Goal: Information Seeking & Learning: Learn about a topic

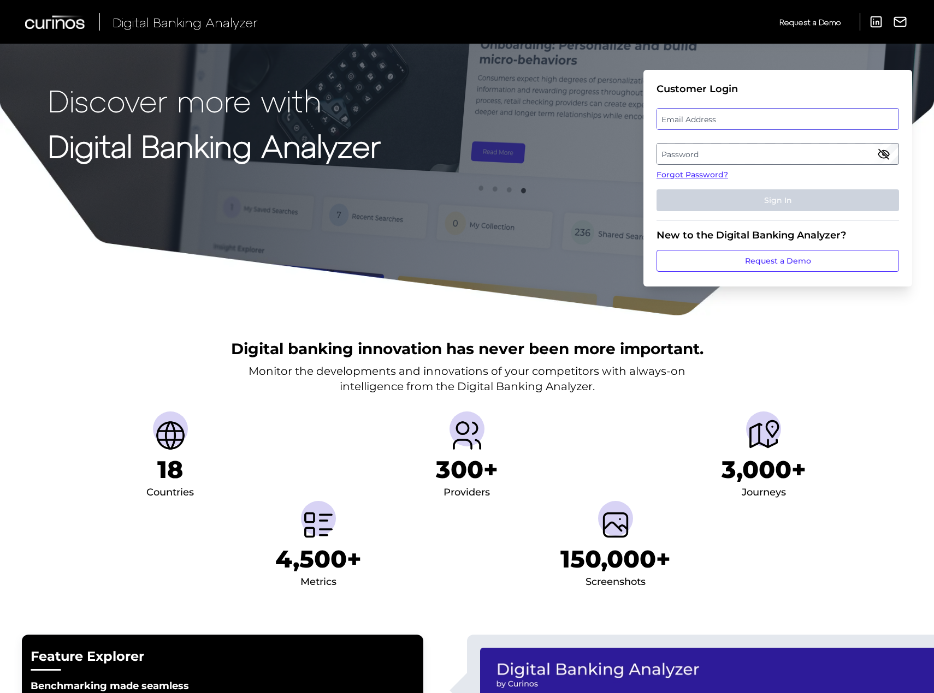
type input "[PERSON_NAME][EMAIL_ADDRESS][PERSON_NAME][DOMAIN_NAME]"
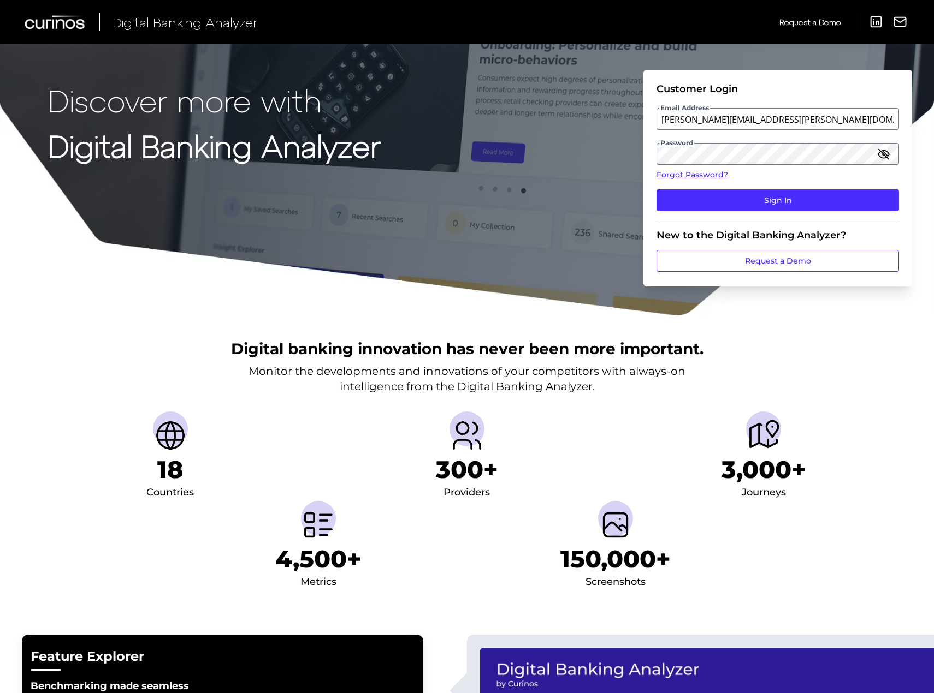
click at [705, 114] on div "Email Address [PERSON_NAME][EMAIL_ADDRESS][PERSON_NAME][DOMAIN_NAME]" at bounding box center [777, 119] width 242 height 22
click at [783, 208] on button "Sign In" at bounding box center [777, 200] width 242 height 22
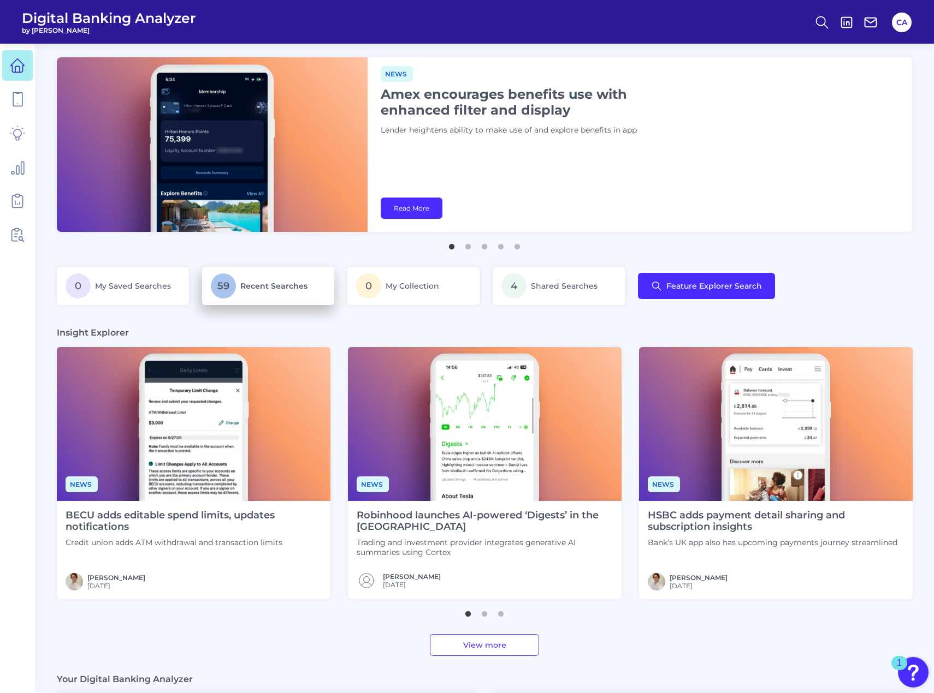
click at [253, 277] on p "59 Recent Searches" at bounding box center [268, 286] width 115 height 25
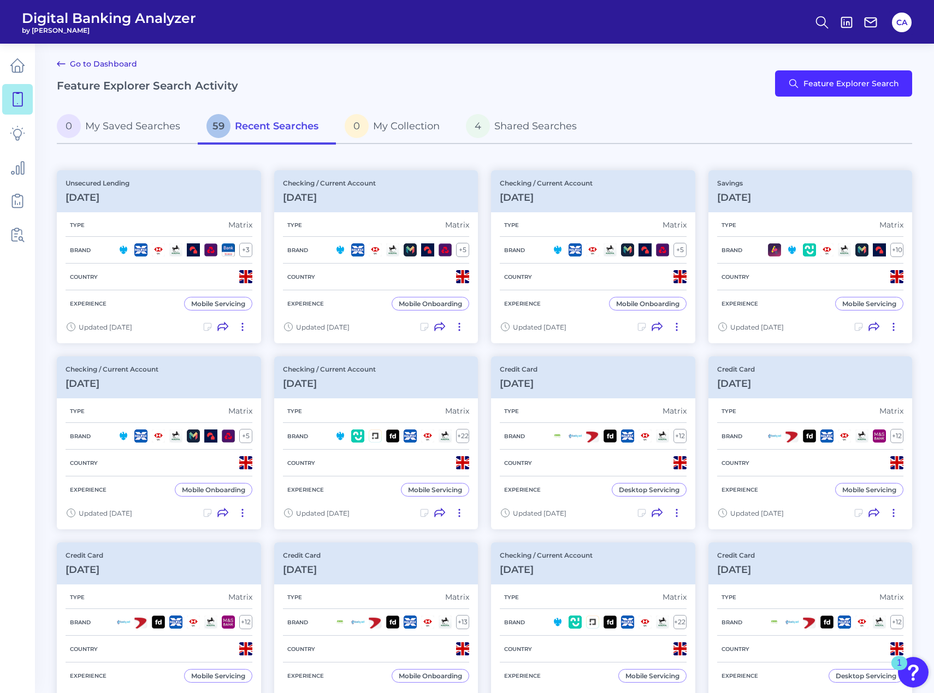
click at [274, 126] on span "Recent Searches" at bounding box center [277, 126] width 84 height 12
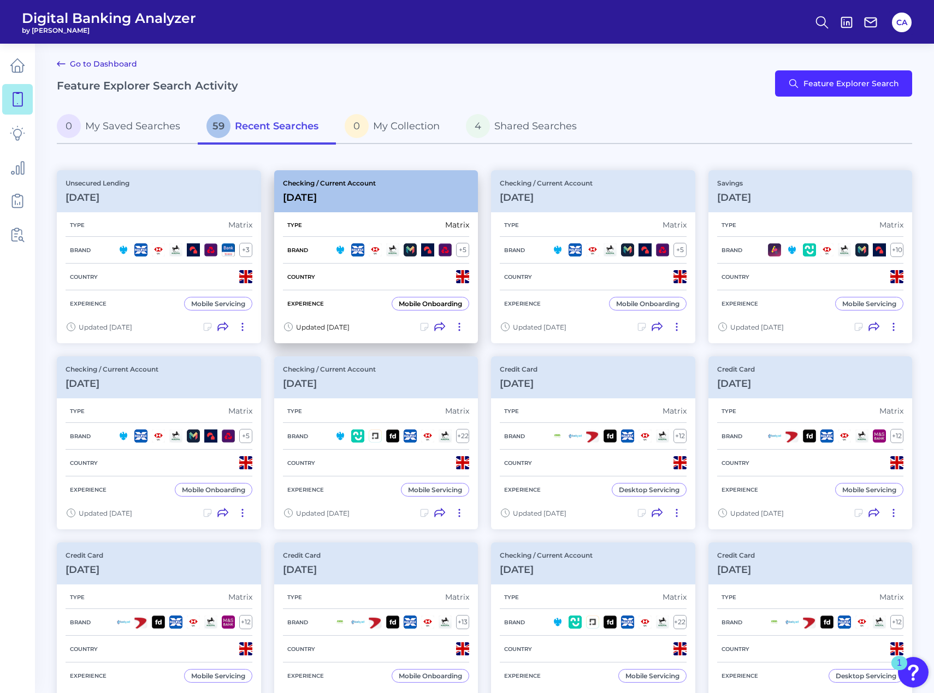
click at [397, 192] on div "Checking / Current Account [DATE]" at bounding box center [376, 191] width 204 height 42
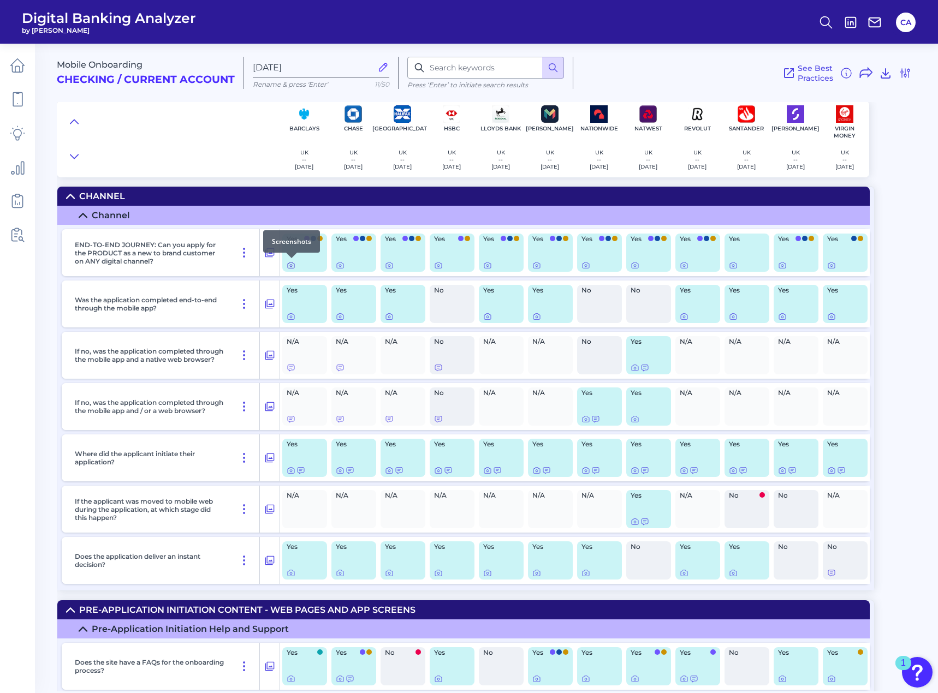
click at [291, 267] on icon at bounding box center [291, 266] width 2 height 2
click at [338, 265] on icon at bounding box center [340, 265] width 9 height 9
click at [376, 265] on div "Yes" at bounding box center [353, 253] width 45 height 38
click at [383, 267] on div "Yes" at bounding box center [403, 253] width 45 height 38
click at [385, 266] on icon at bounding box center [389, 265] width 9 height 9
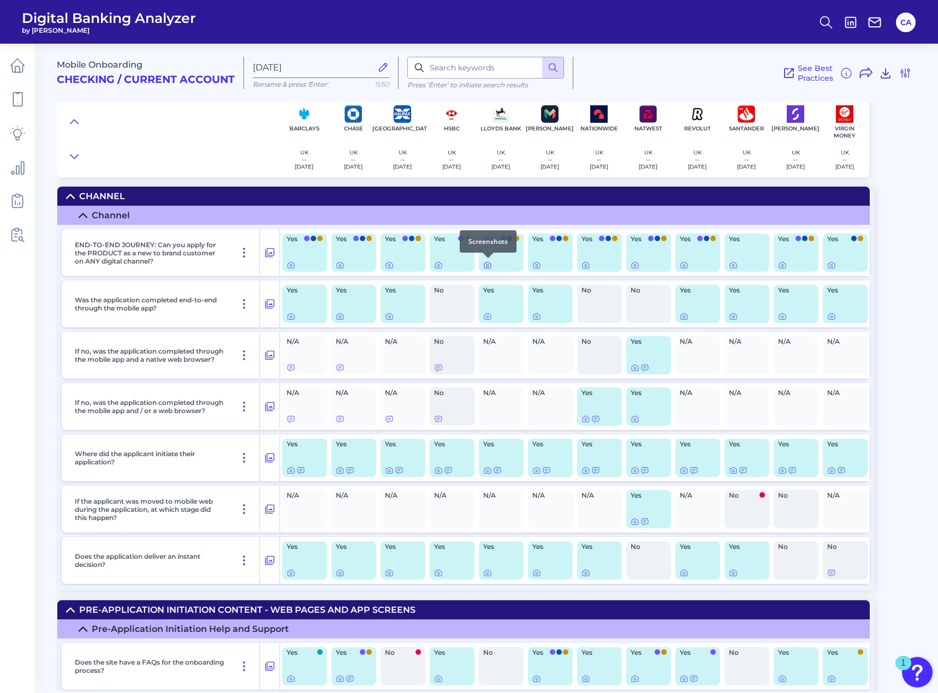
click at [484, 264] on icon at bounding box center [487, 266] width 7 height 6
click at [532, 265] on body "Digital Banking Analyzer by Curinos CA Mobile Onboarding Checking / Current Acc…" at bounding box center [469, 346] width 938 height 693
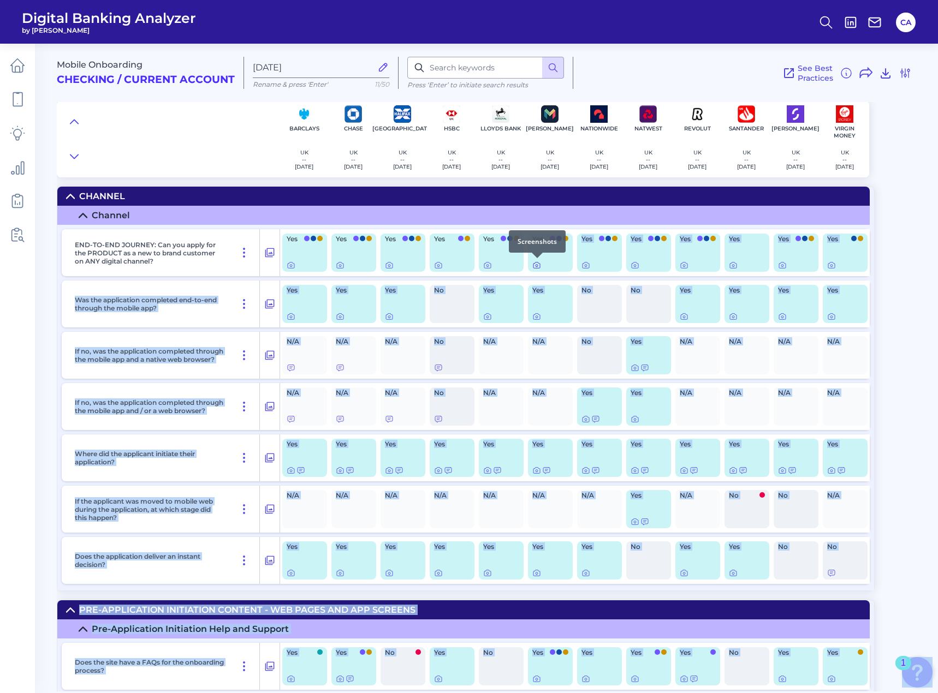
click at [532, 265] on icon at bounding box center [536, 265] width 9 height 9
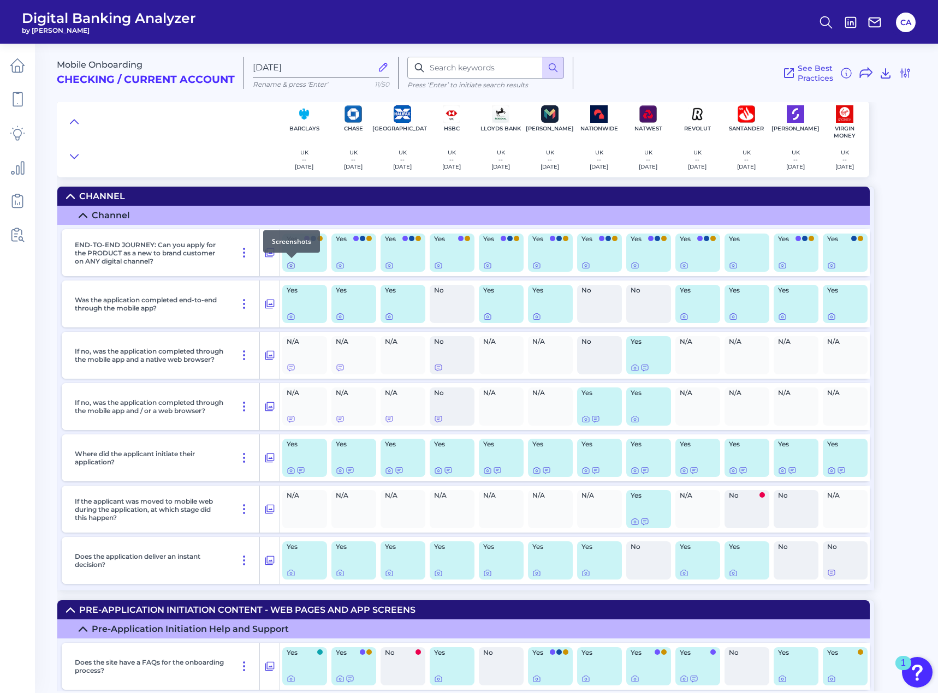
click at [293, 265] on icon at bounding box center [291, 265] width 9 height 9
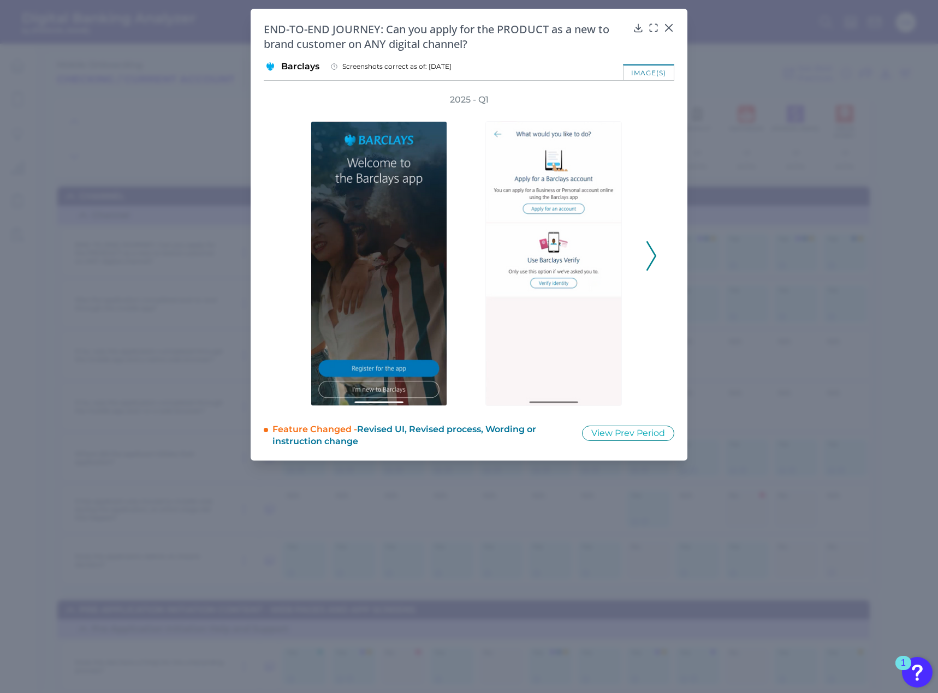
click at [647, 283] on div "2025 - Q1" at bounding box center [469, 250] width 376 height 312
click at [646, 275] on div "2025 - Q1" at bounding box center [469, 250] width 376 height 312
click at [647, 266] on icon at bounding box center [651, 255] width 10 height 29
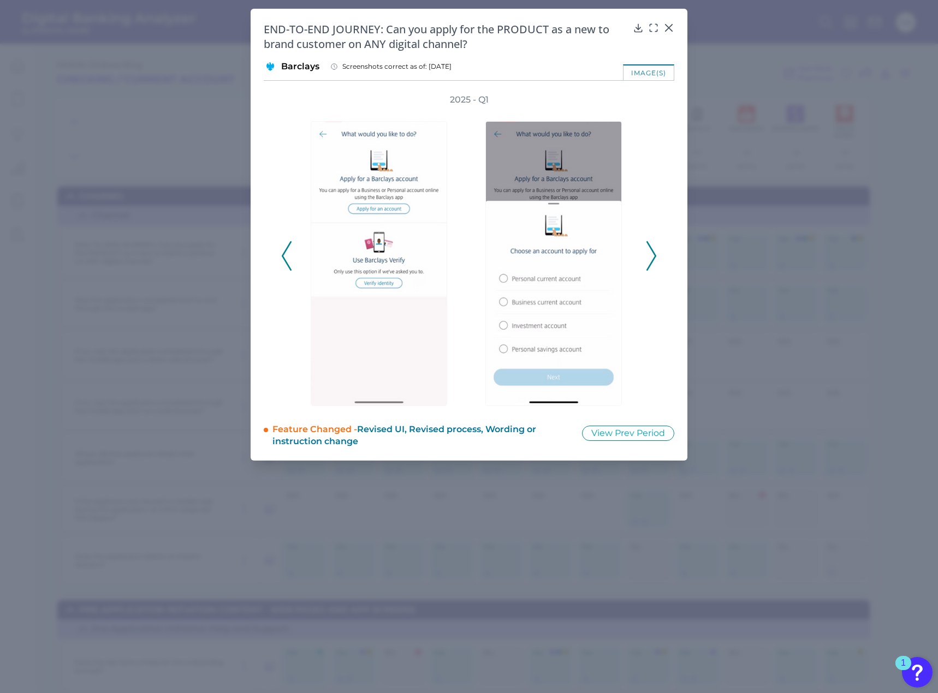
click at [647, 266] on icon at bounding box center [651, 255] width 10 height 29
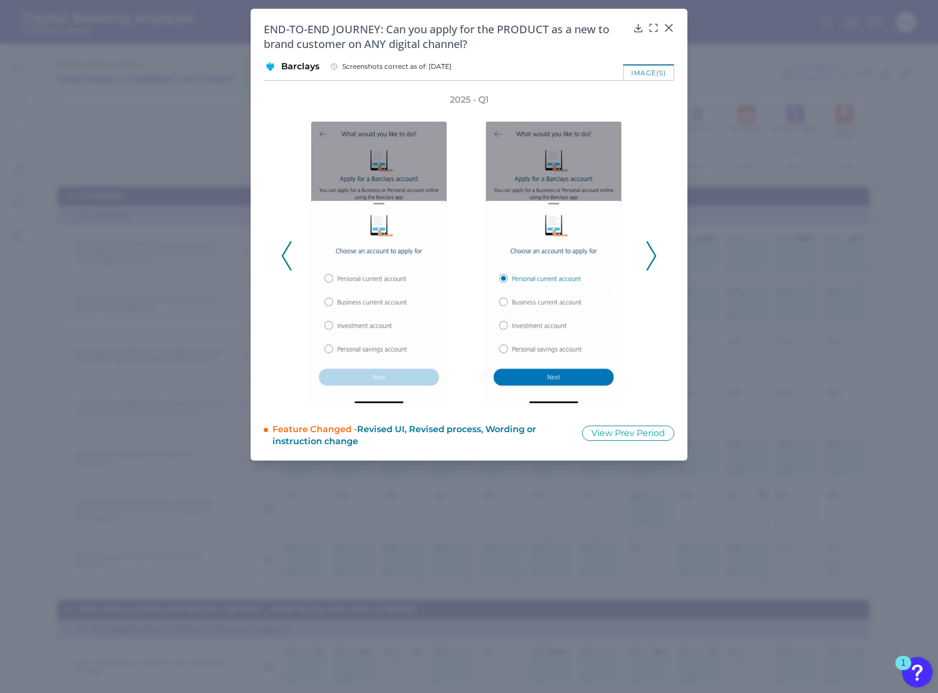
click at [647, 266] on icon at bounding box center [651, 255] width 10 height 29
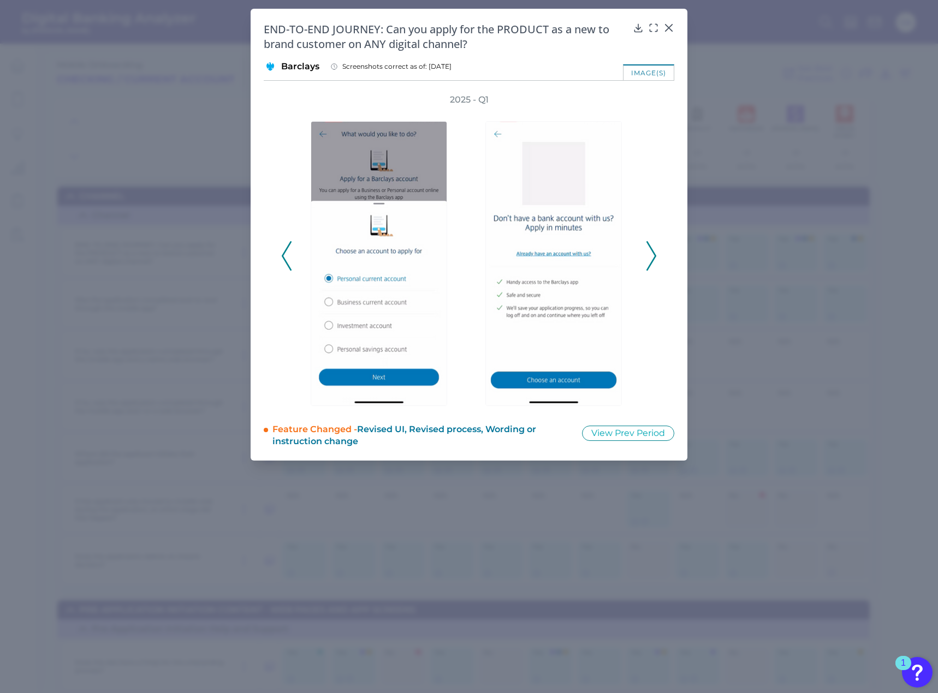
click at [647, 266] on icon at bounding box center [651, 255] width 10 height 29
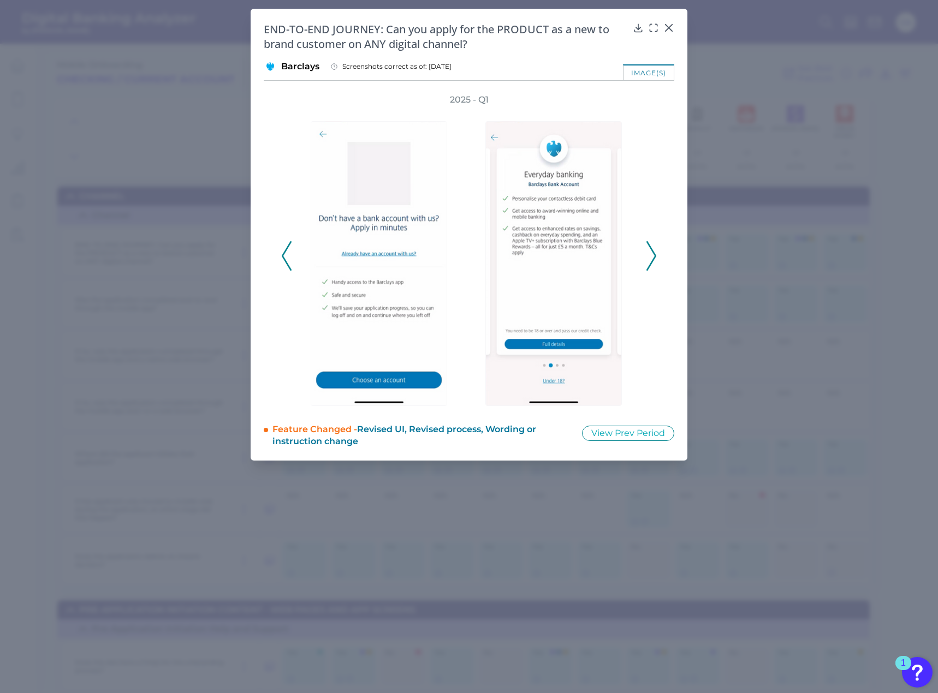
click at [647, 266] on icon at bounding box center [651, 255] width 10 height 29
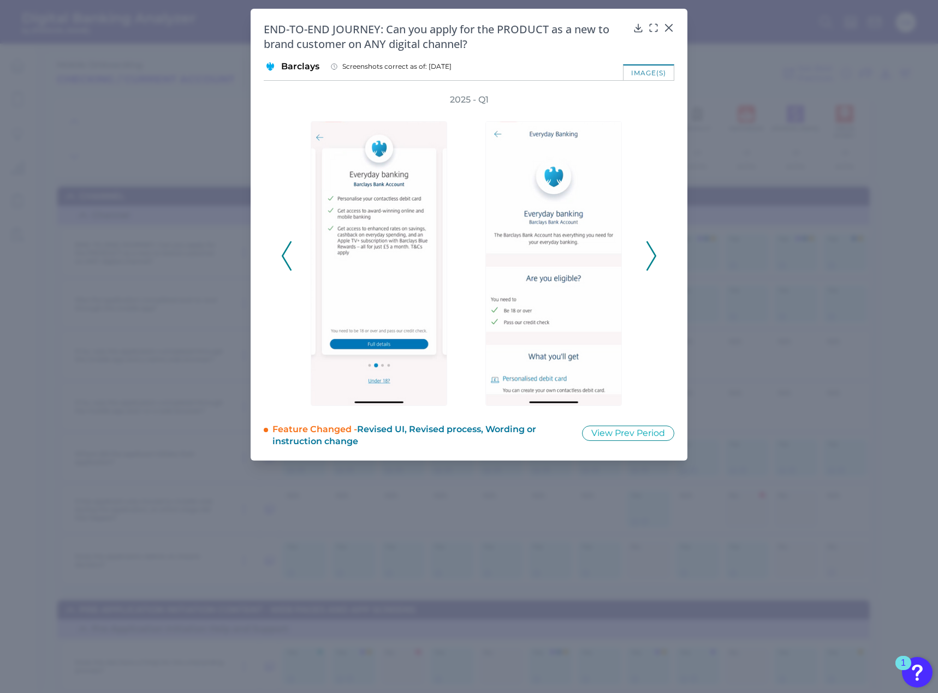
click at [647, 266] on icon at bounding box center [651, 255] width 10 height 29
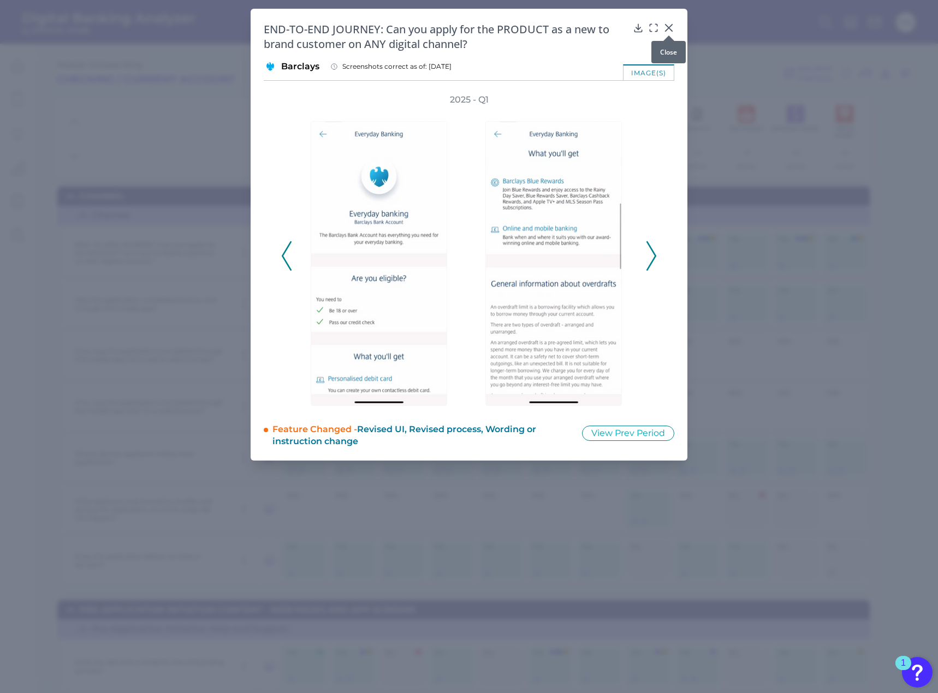
click at [670, 30] on div at bounding box center [668, 35] width 11 height 11
click at [668, 25] on icon at bounding box center [668, 27] width 11 height 11
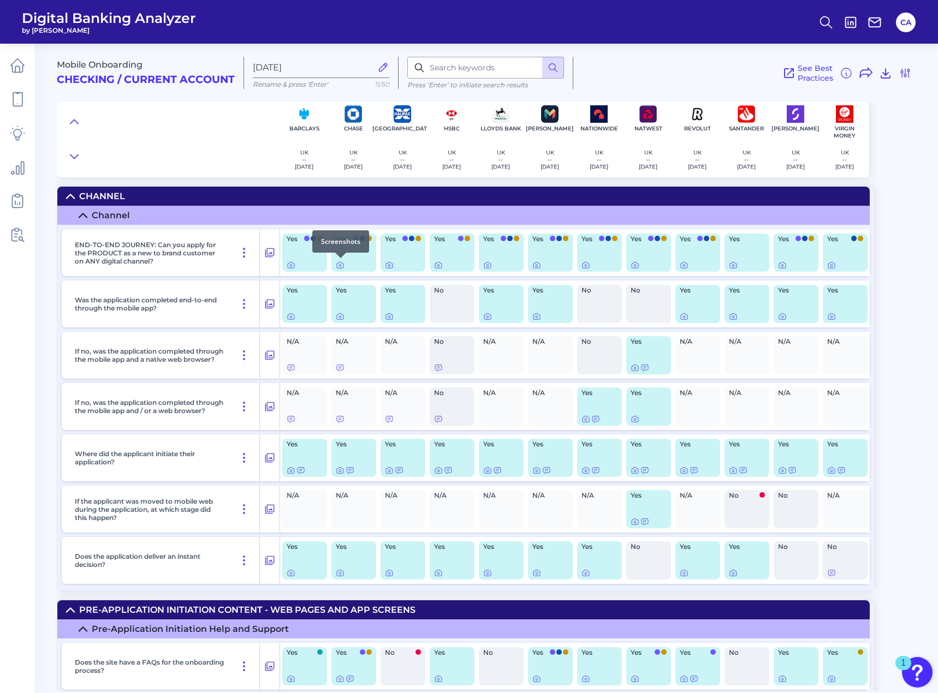
click at [342, 263] on div at bounding box center [340, 258] width 11 height 11
click at [339, 263] on div at bounding box center [340, 258] width 11 height 11
click at [340, 265] on icon at bounding box center [340, 266] width 2 height 2
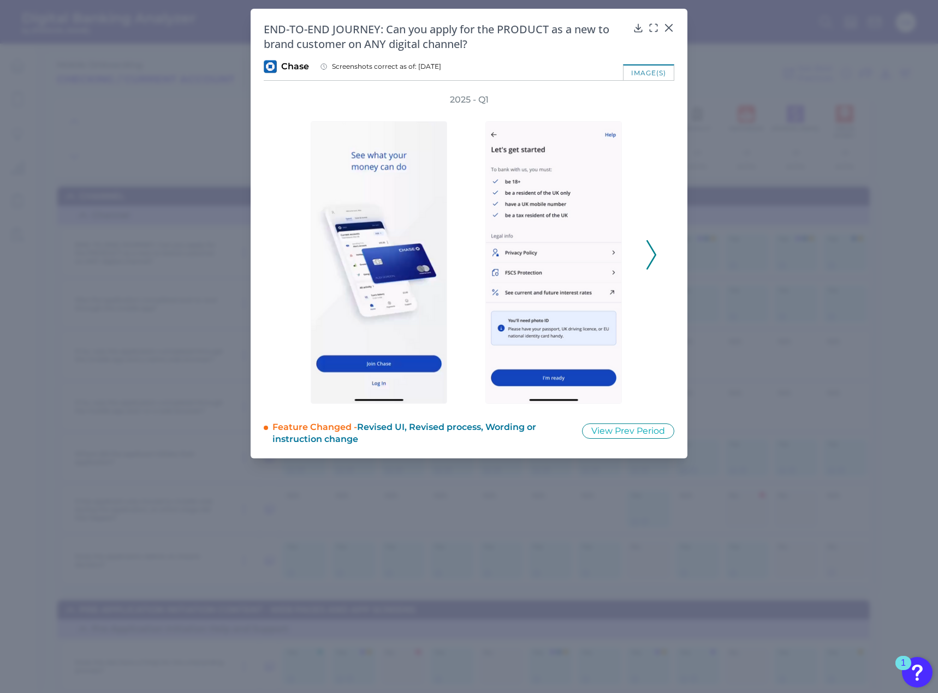
click at [646, 253] on icon at bounding box center [651, 254] width 10 height 29
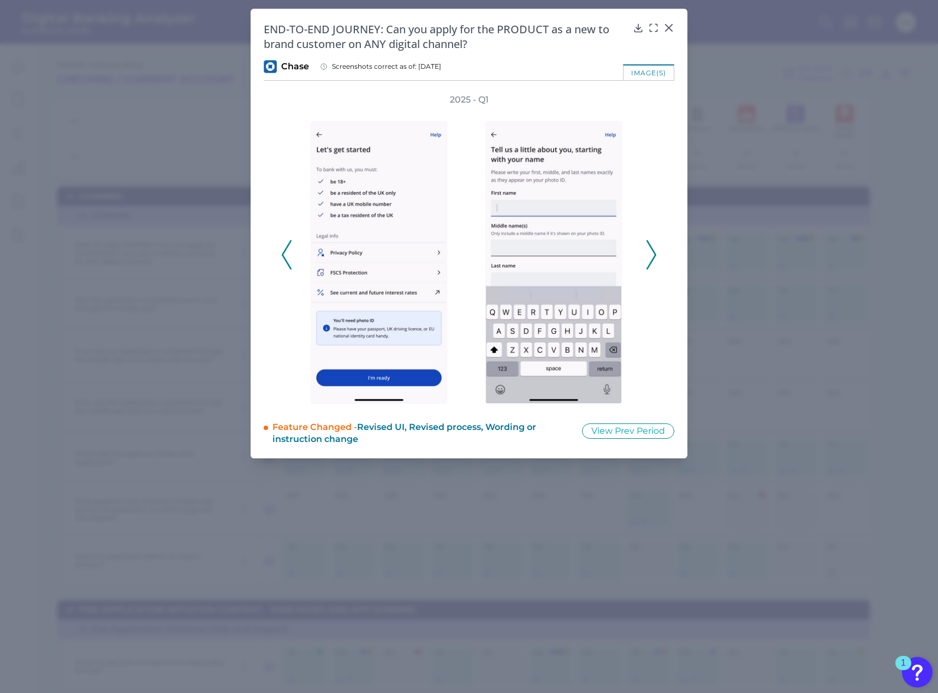
click at [646, 253] on icon at bounding box center [651, 254] width 10 height 29
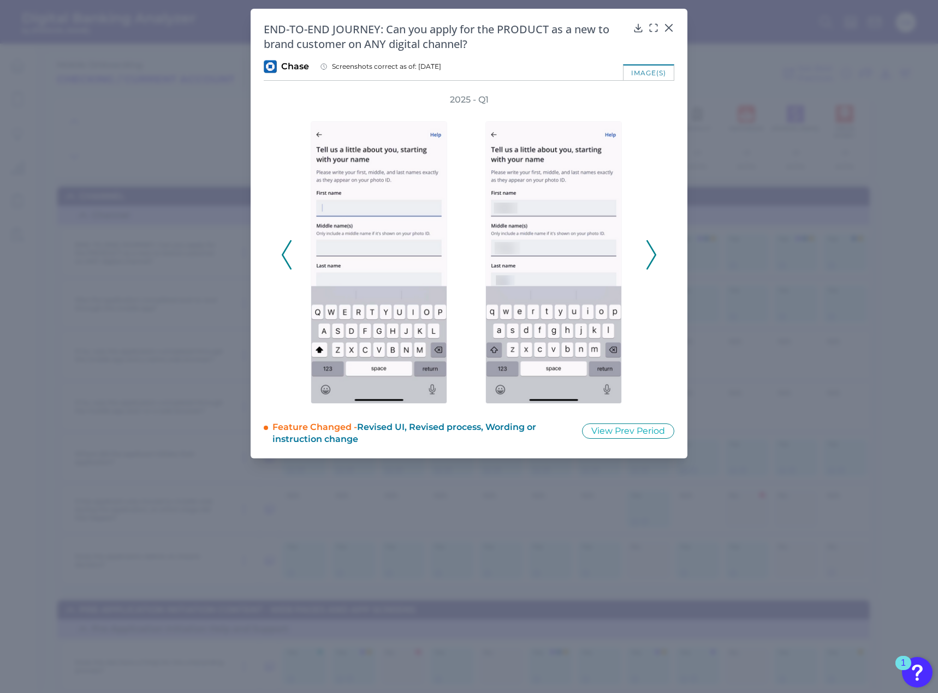
click at [646, 253] on icon at bounding box center [651, 254] width 10 height 29
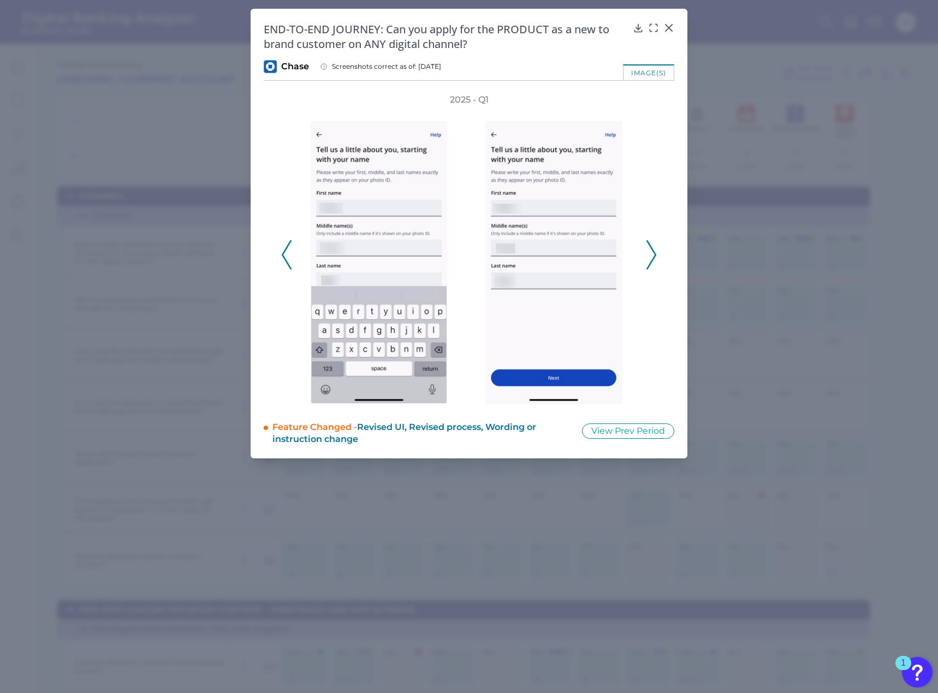
click at [646, 253] on icon at bounding box center [651, 254] width 10 height 29
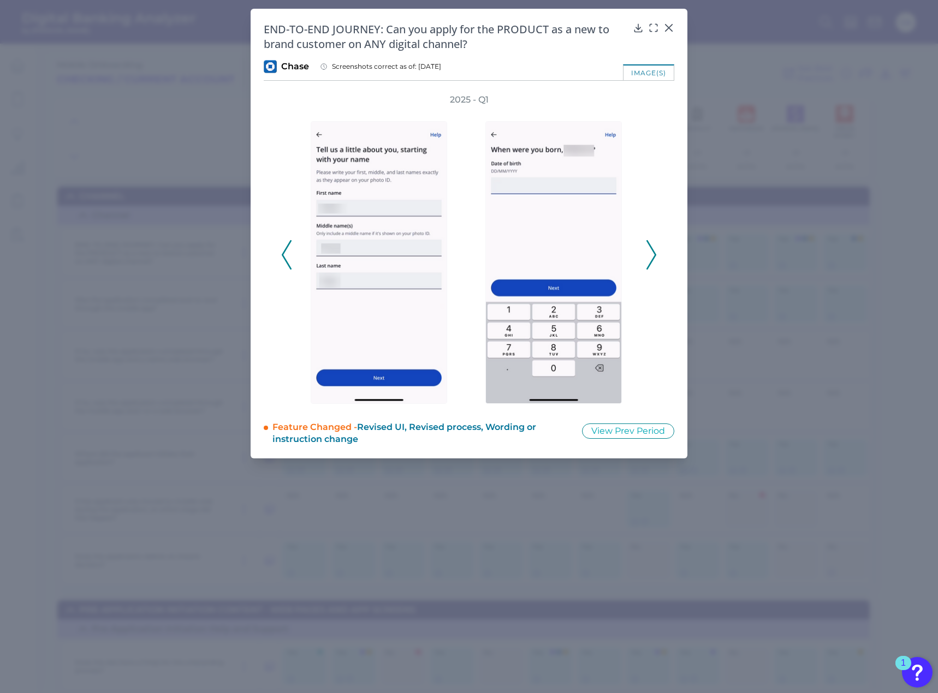
click at [646, 253] on icon at bounding box center [651, 254] width 10 height 29
click at [667, 31] on div at bounding box center [668, 35] width 11 height 11
click at [668, 29] on icon at bounding box center [669, 28] width 7 height 7
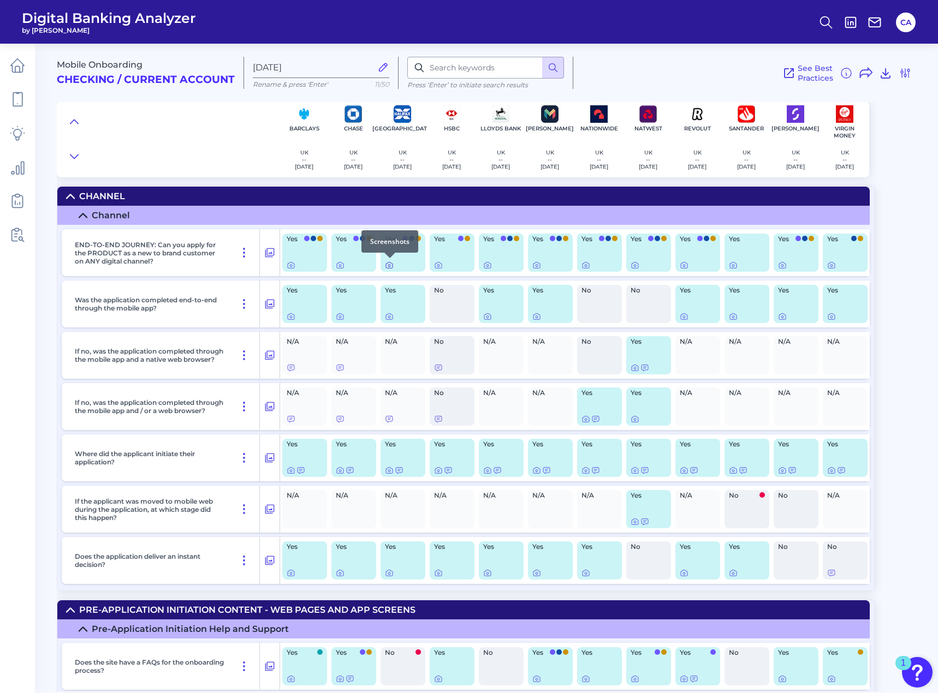
click at [389, 266] on icon at bounding box center [389, 266] width 2 height 2
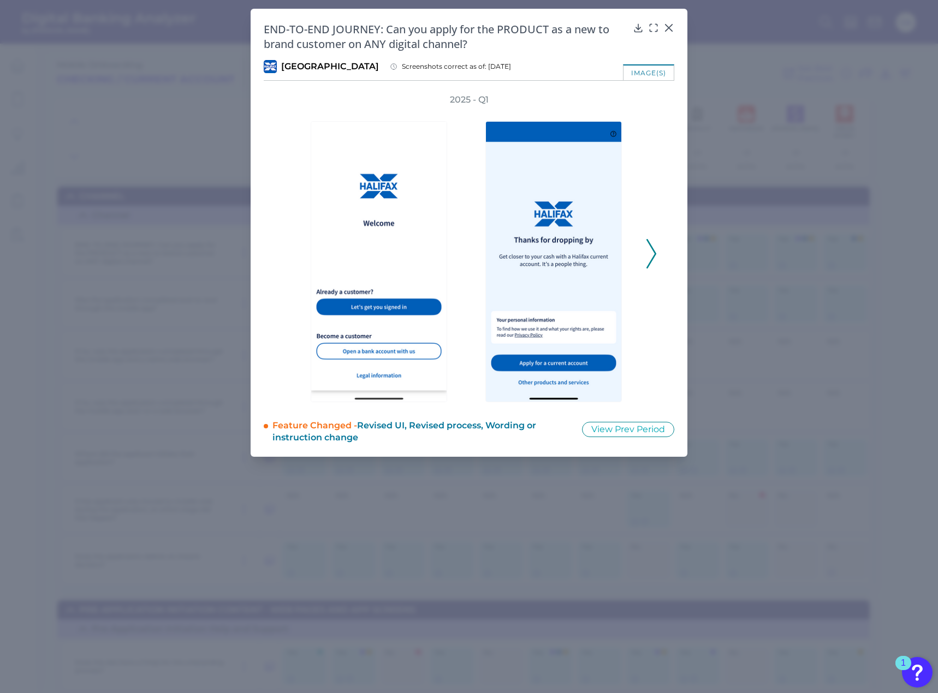
click at [650, 263] on polyline at bounding box center [651, 254] width 8 height 28
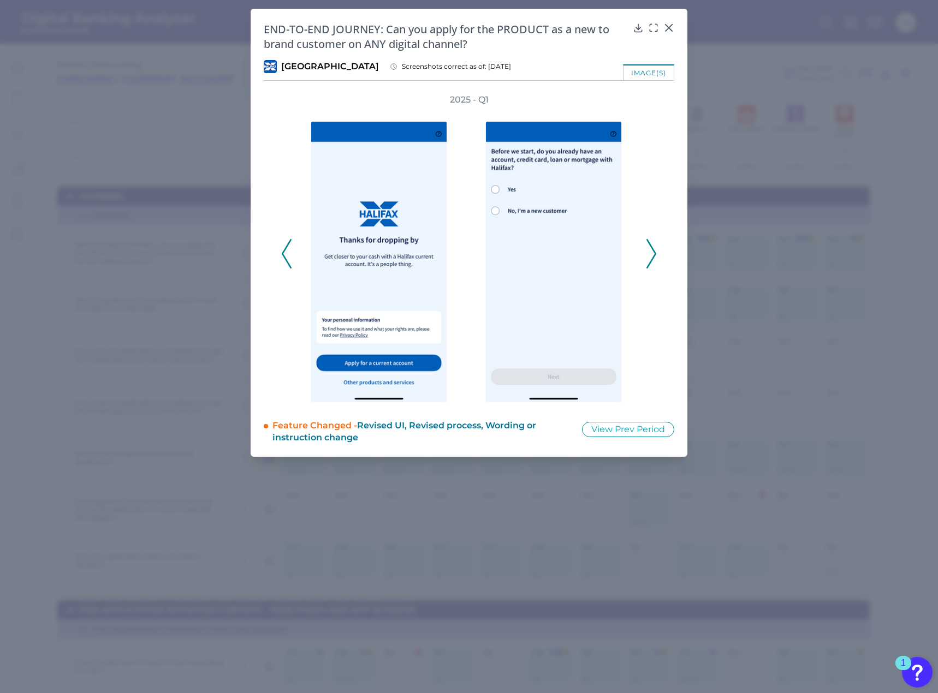
click at [656, 263] on icon at bounding box center [651, 253] width 10 height 29
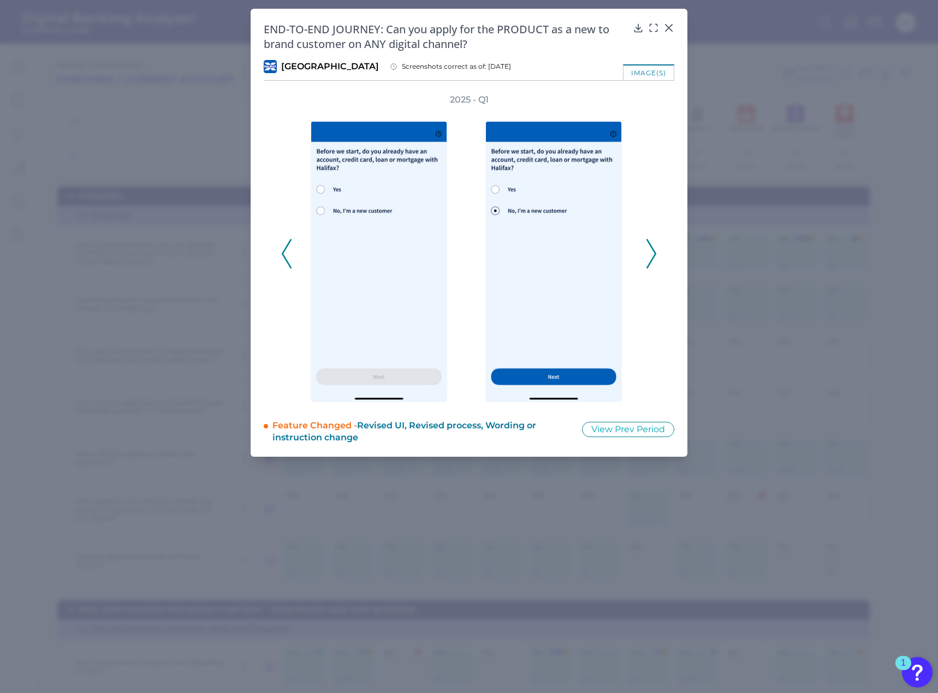
click at [655, 263] on icon at bounding box center [651, 253] width 10 height 29
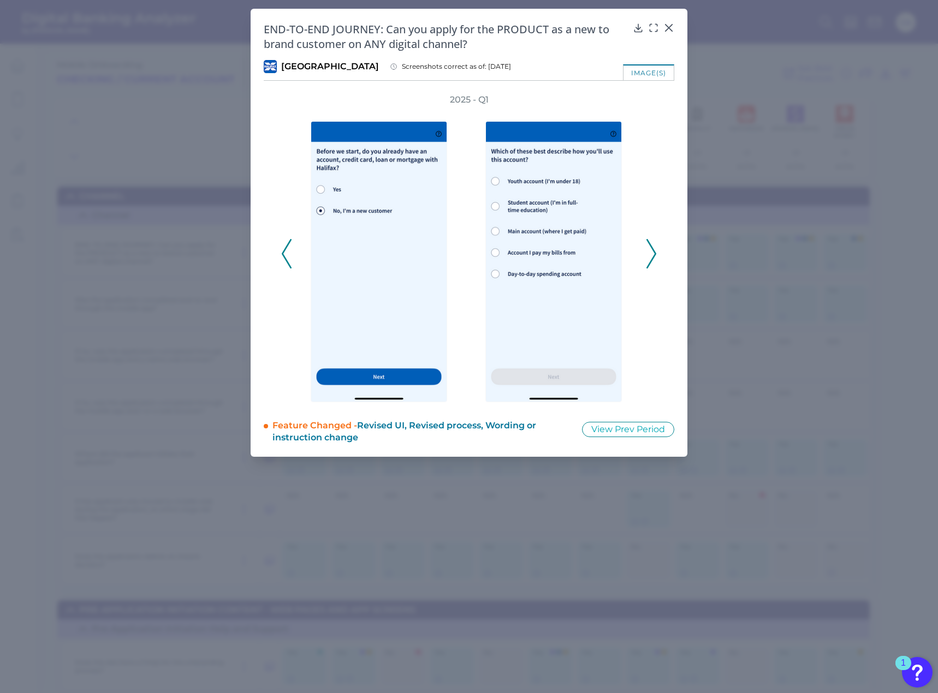
click at [655, 263] on icon at bounding box center [651, 253] width 10 height 29
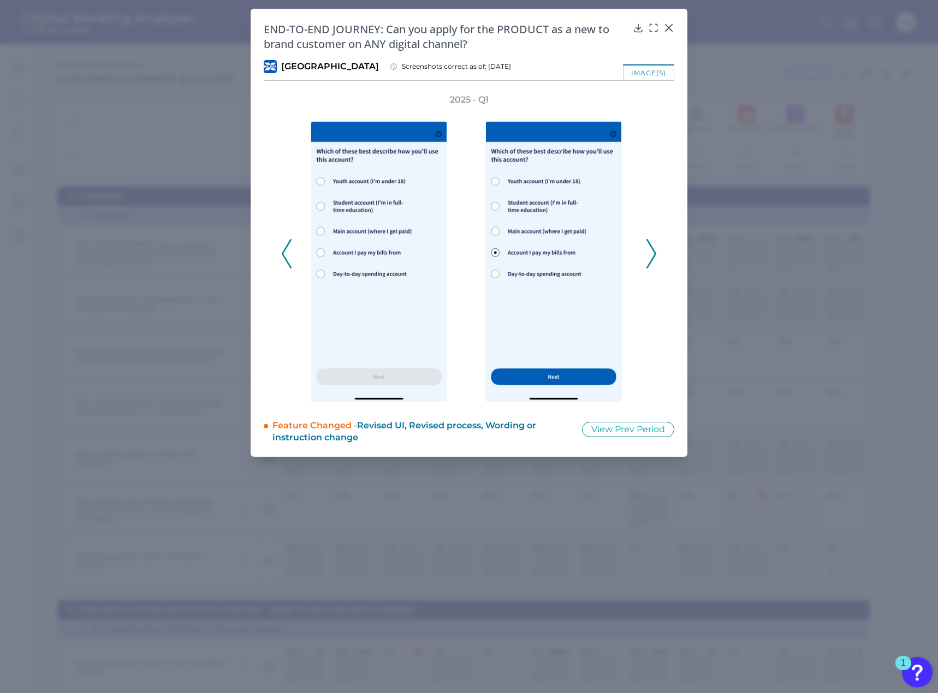
click at [655, 263] on icon at bounding box center [651, 253] width 10 height 29
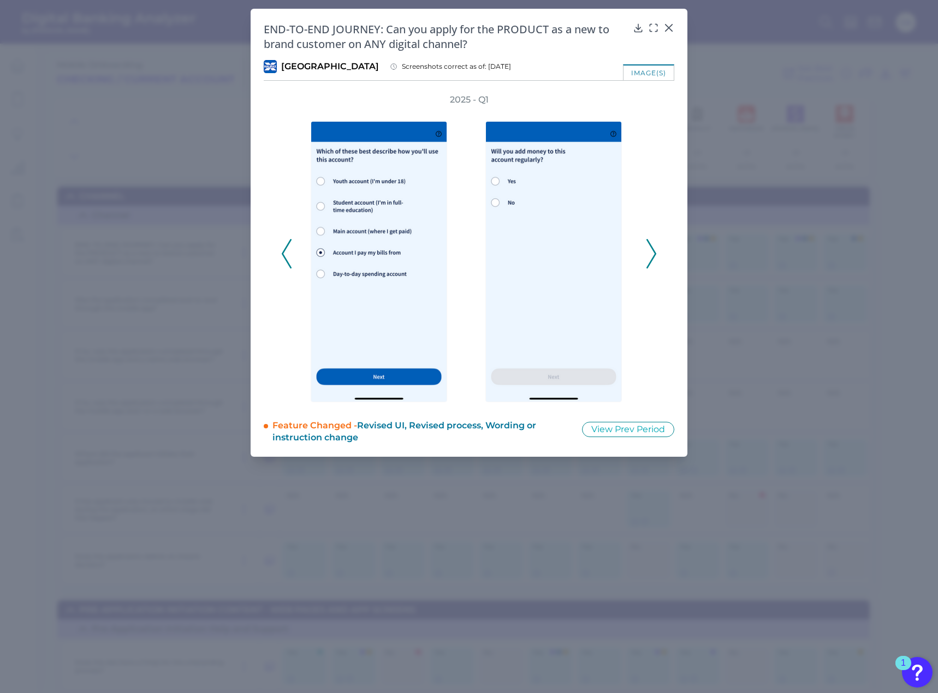
click at [655, 263] on icon at bounding box center [651, 253] width 10 height 29
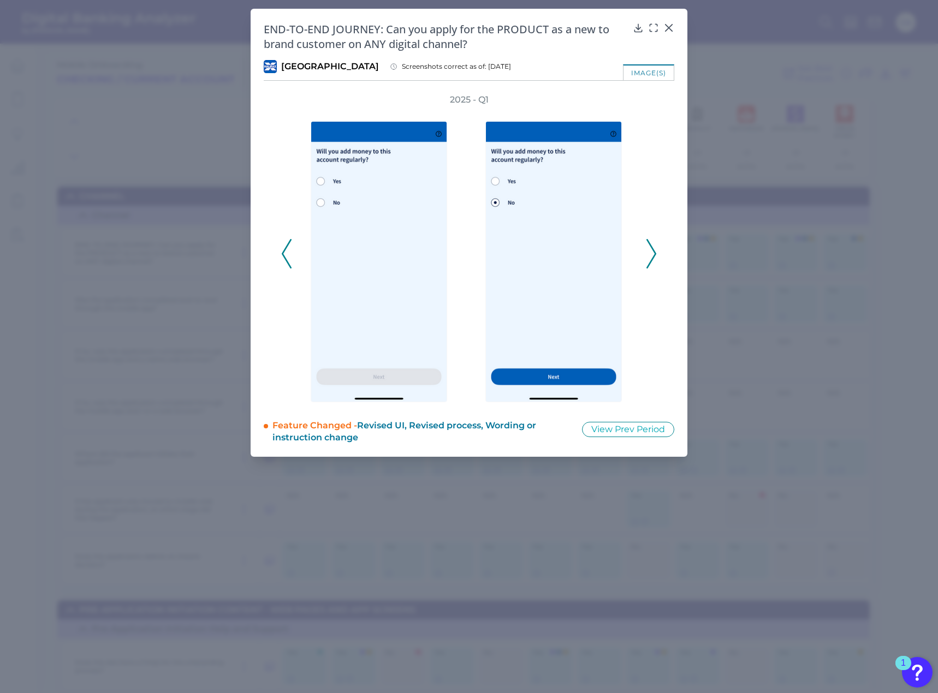
click at [655, 263] on icon at bounding box center [651, 253] width 10 height 29
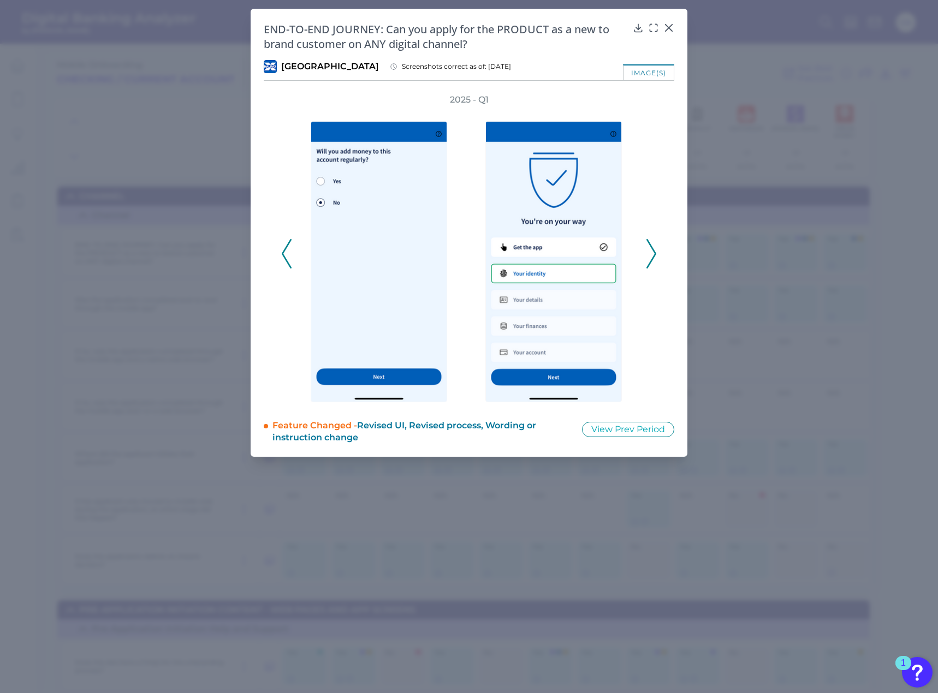
click at [655, 263] on icon at bounding box center [651, 253] width 10 height 29
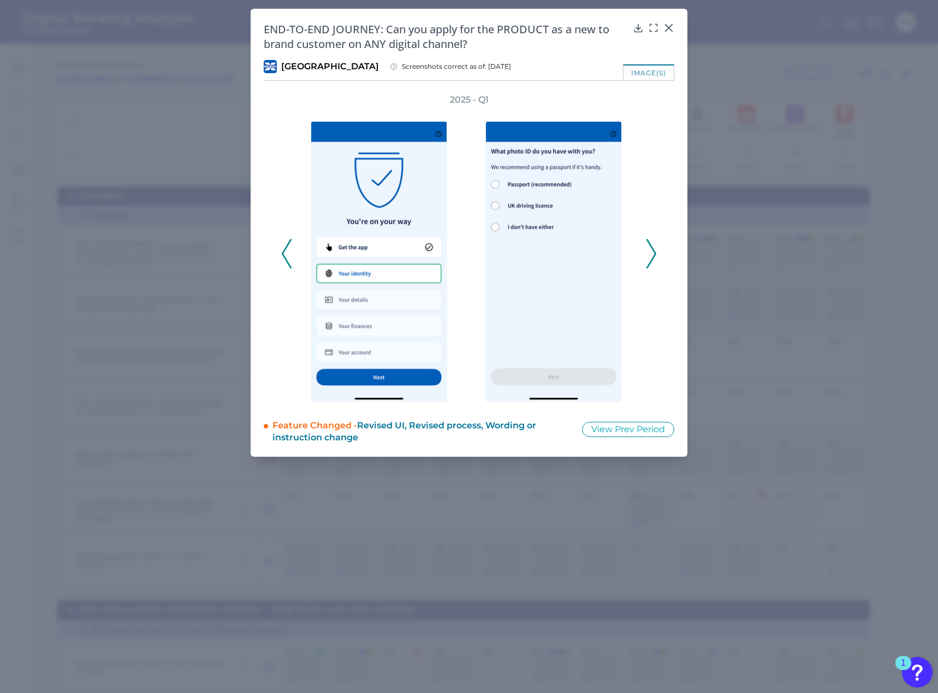
click at [655, 263] on icon at bounding box center [651, 253] width 10 height 29
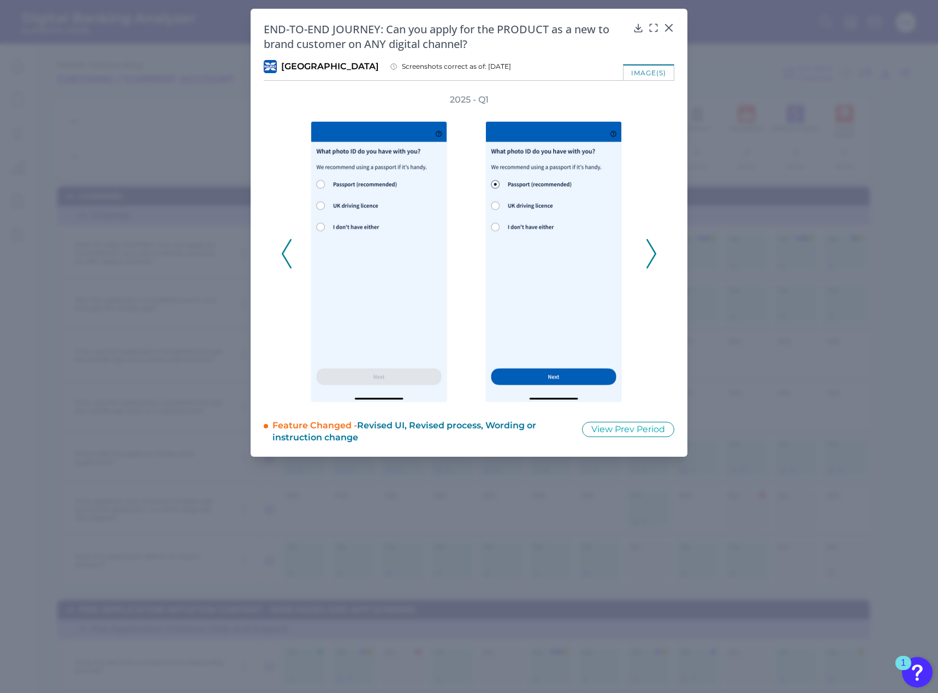
click at [655, 263] on icon at bounding box center [651, 253] width 10 height 29
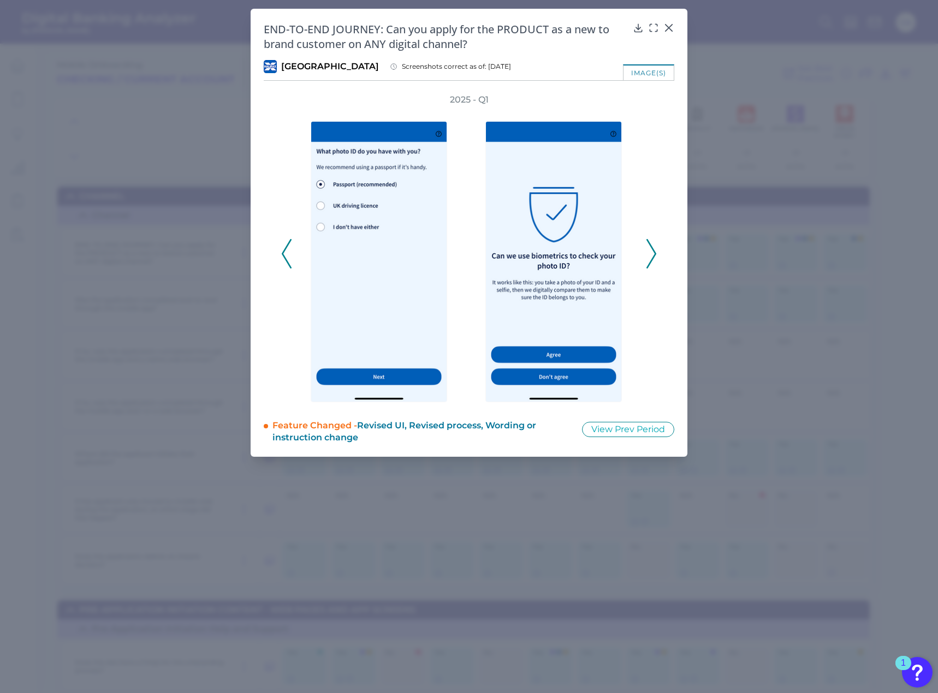
click at [655, 263] on icon at bounding box center [651, 253] width 10 height 29
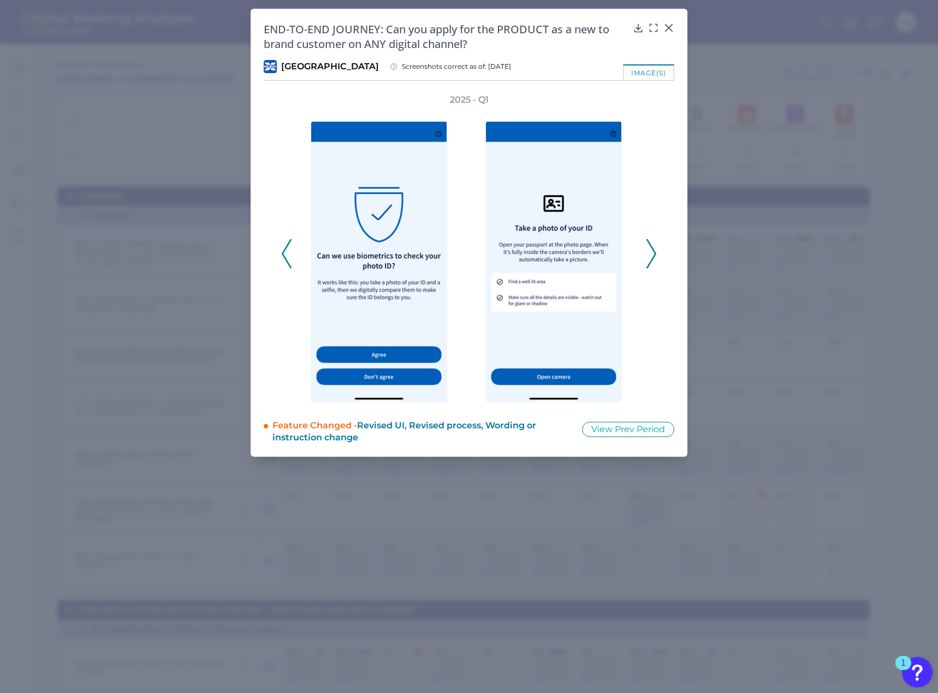
click at [655, 263] on icon at bounding box center [651, 253] width 10 height 29
click at [669, 30] on div at bounding box center [668, 35] width 11 height 11
click at [667, 32] on div at bounding box center [668, 35] width 11 height 11
click at [667, 28] on icon at bounding box center [668, 27] width 11 height 11
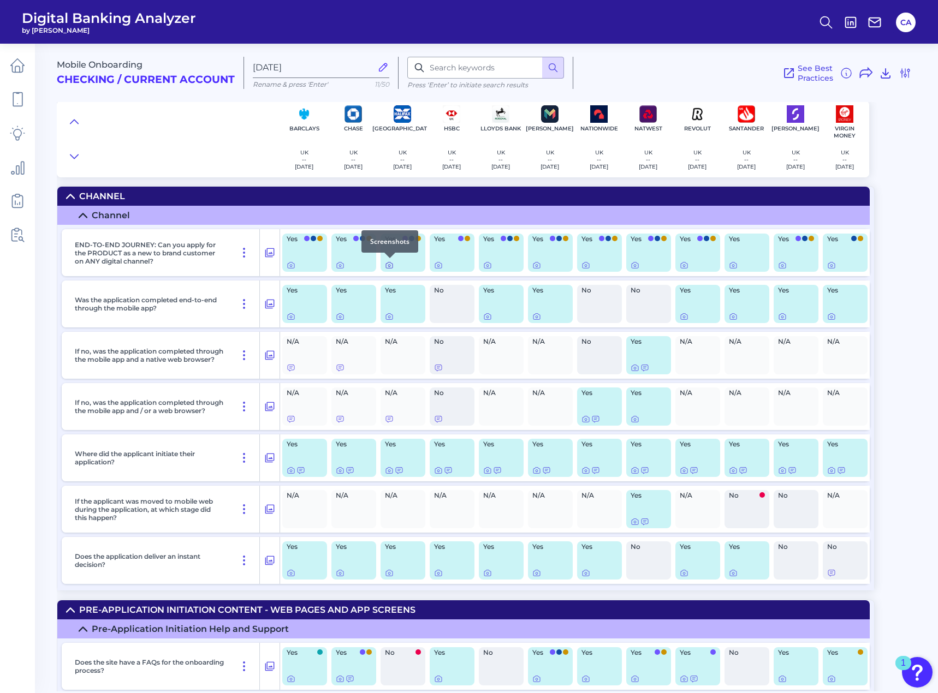
click at [392, 268] on icon at bounding box center [389, 266] width 7 height 6
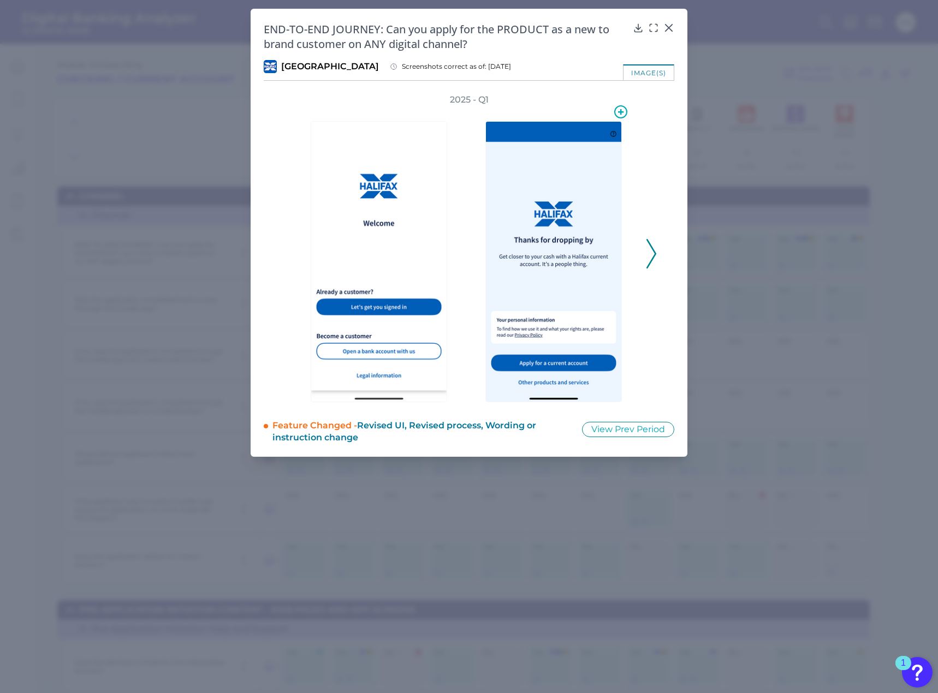
click at [657, 260] on div "2025 - Q1" at bounding box center [469, 248] width 411 height 308
click at [647, 264] on icon at bounding box center [651, 253] width 10 height 29
click at [646, 264] on button at bounding box center [651, 253] width 11 height 29
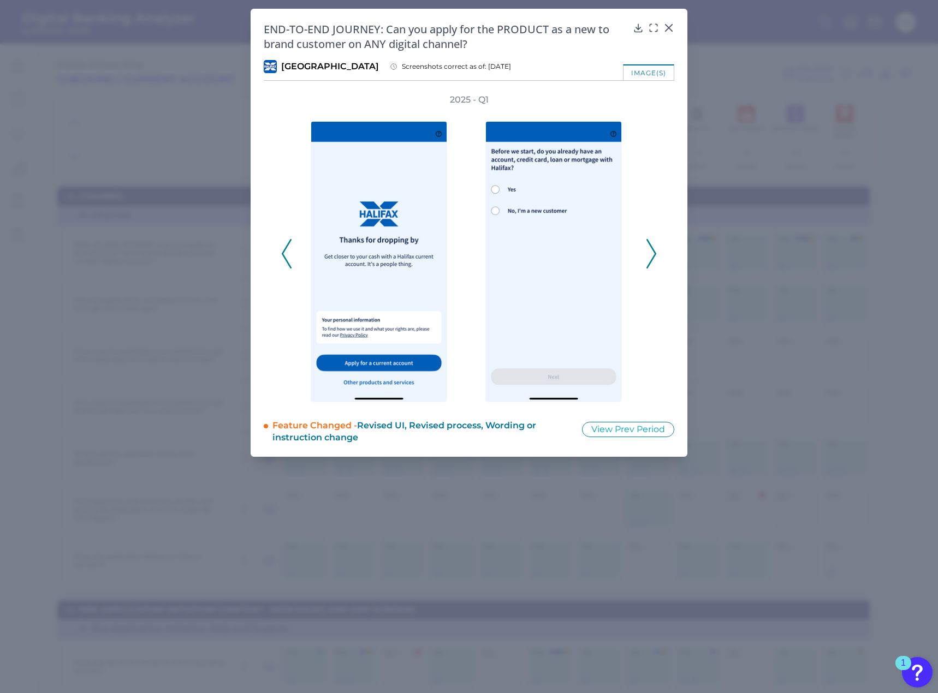
click at [646, 264] on button at bounding box center [651, 253] width 11 height 29
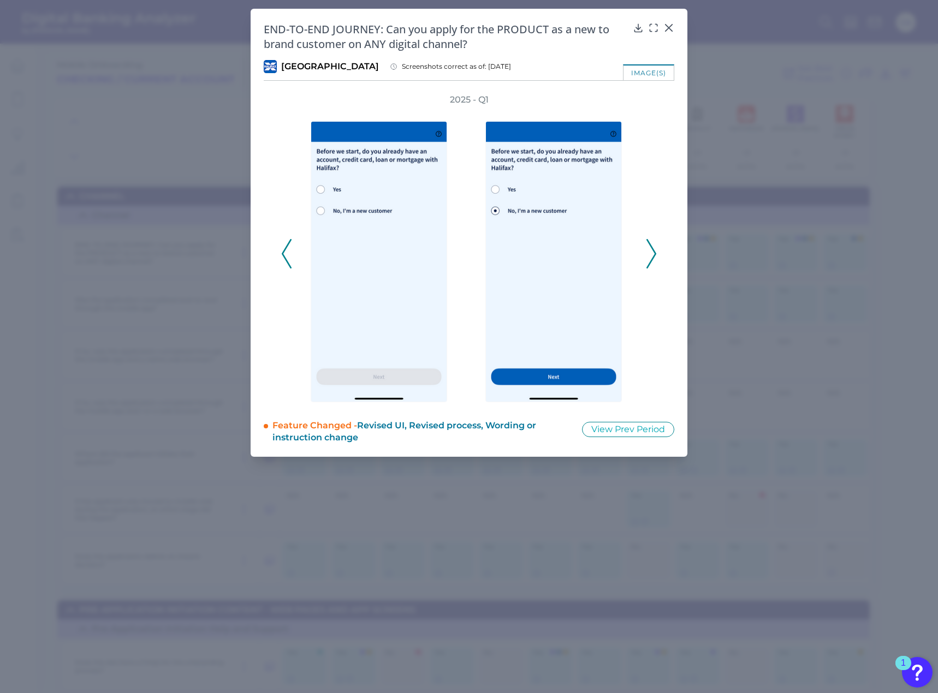
click at [646, 264] on button at bounding box center [651, 253] width 11 height 29
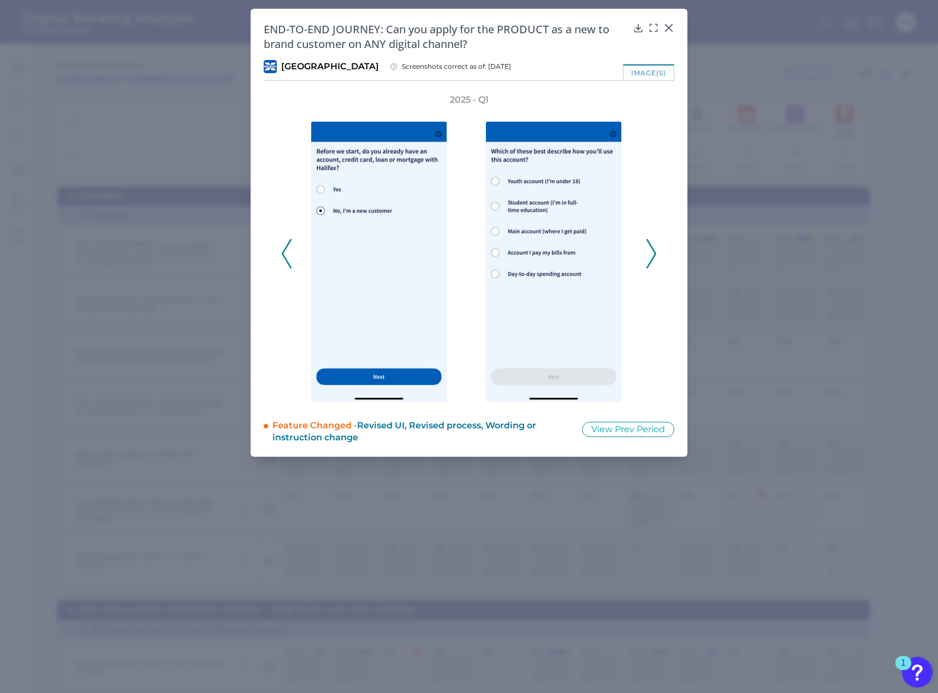
click at [646, 264] on button at bounding box center [651, 253] width 11 height 29
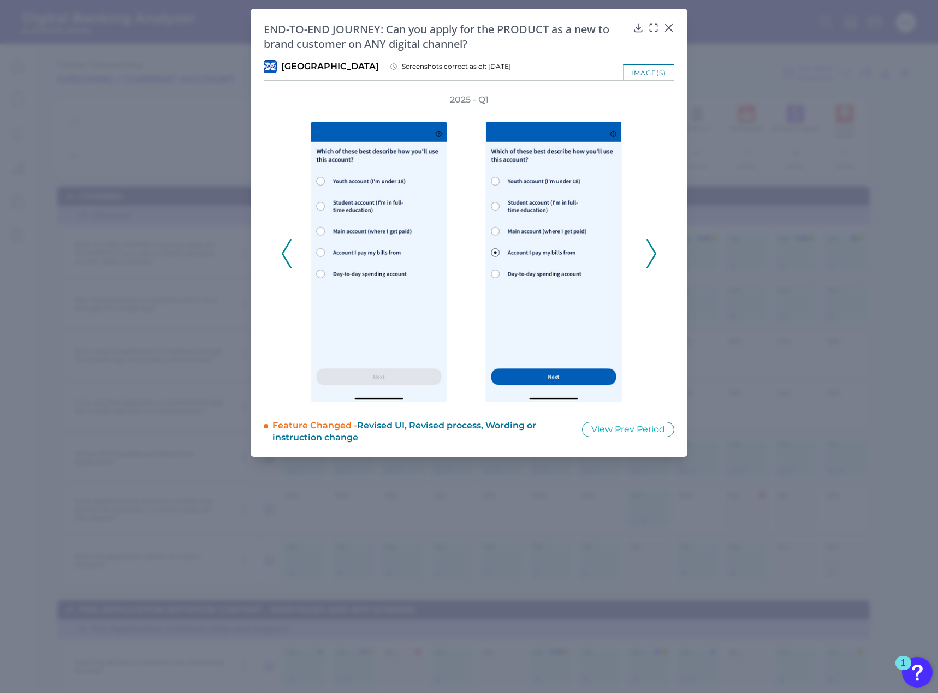
click at [646, 264] on button at bounding box center [651, 253] width 11 height 29
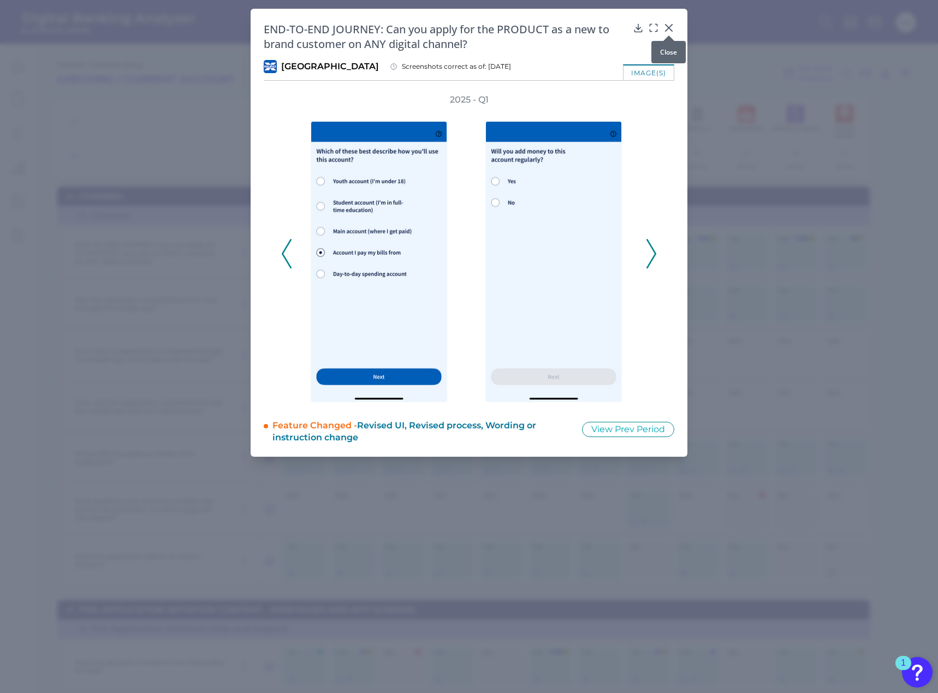
click at [672, 28] on icon at bounding box center [668, 27] width 11 height 11
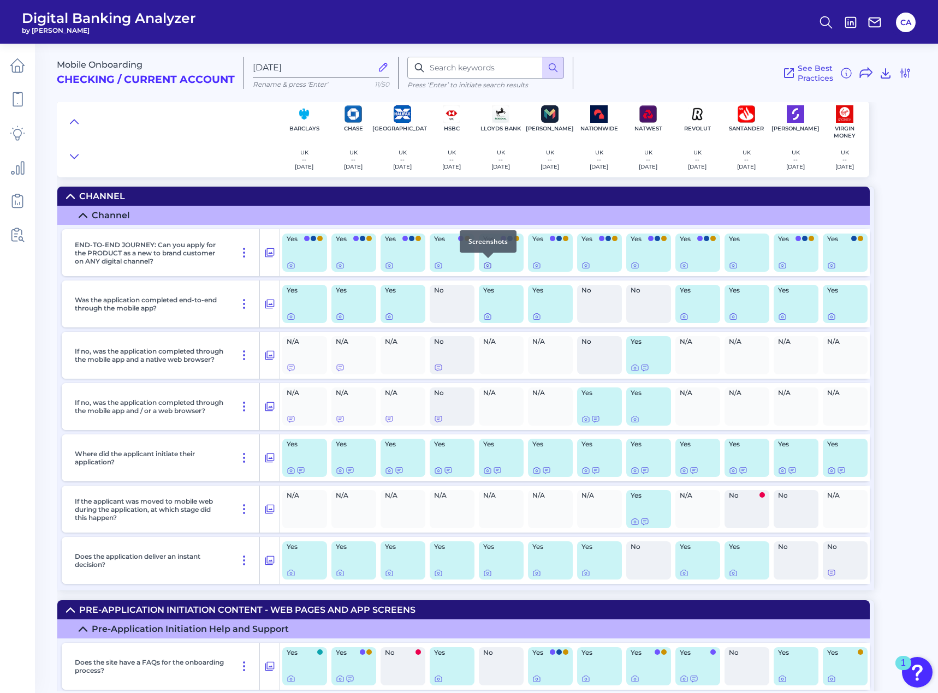
click at [485, 264] on icon at bounding box center [487, 266] width 7 height 6
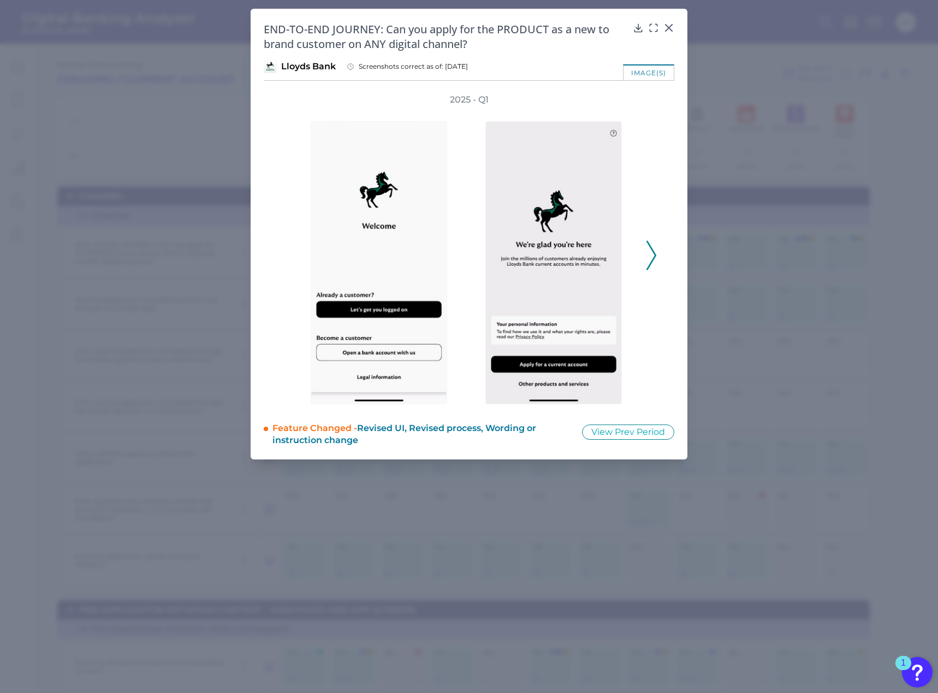
click at [631, 258] on div at bounding box center [556, 255] width 164 height 299
click at [643, 253] on div at bounding box center [556, 255] width 175 height 299
click at [644, 255] on div "2025 - Q1" at bounding box center [469, 249] width 376 height 311
click at [646, 257] on icon at bounding box center [651, 255] width 10 height 29
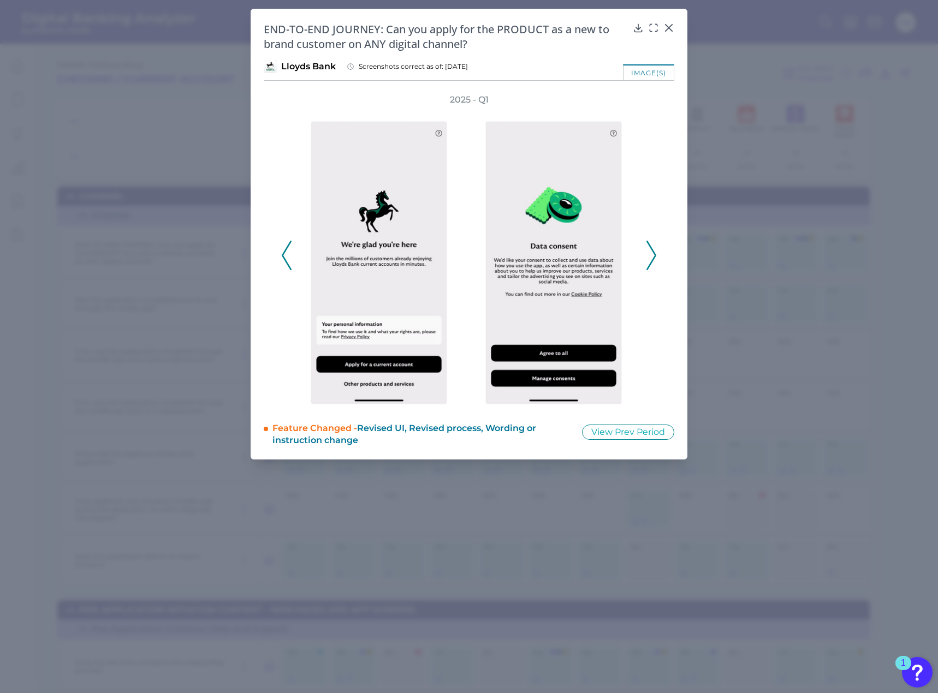
click at [646, 257] on icon at bounding box center [651, 255] width 10 height 29
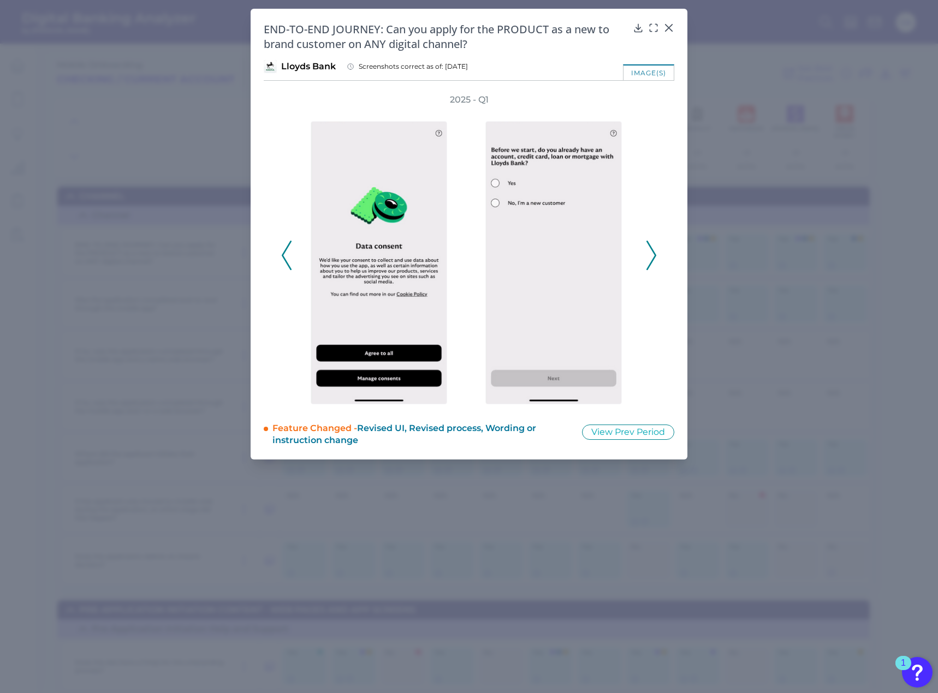
click at [646, 257] on icon at bounding box center [651, 255] width 10 height 29
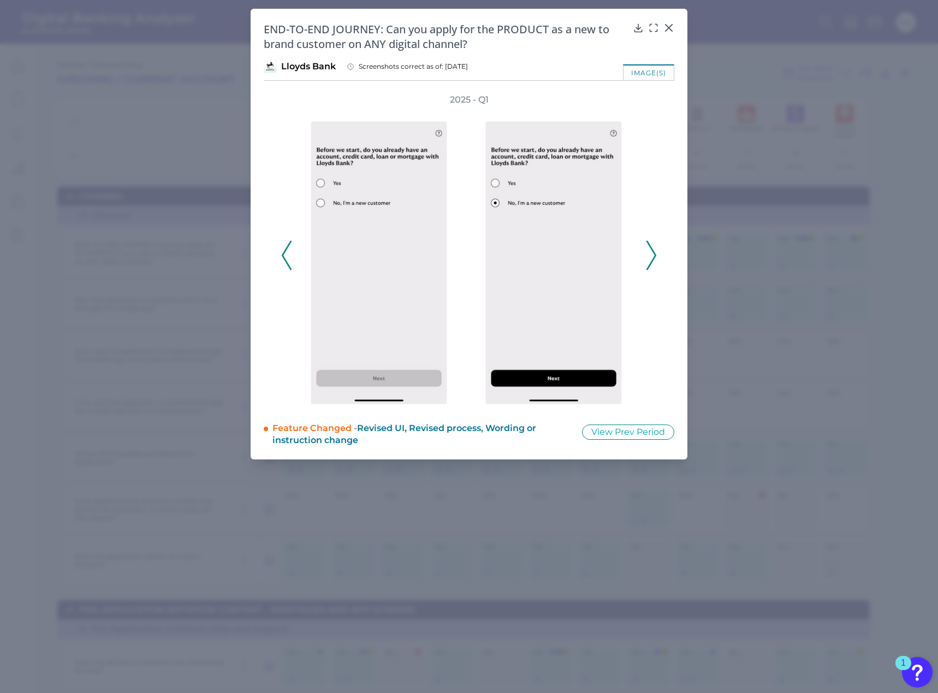
click at [646, 257] on icon at bounding box center [651, 255] width 10 height 29
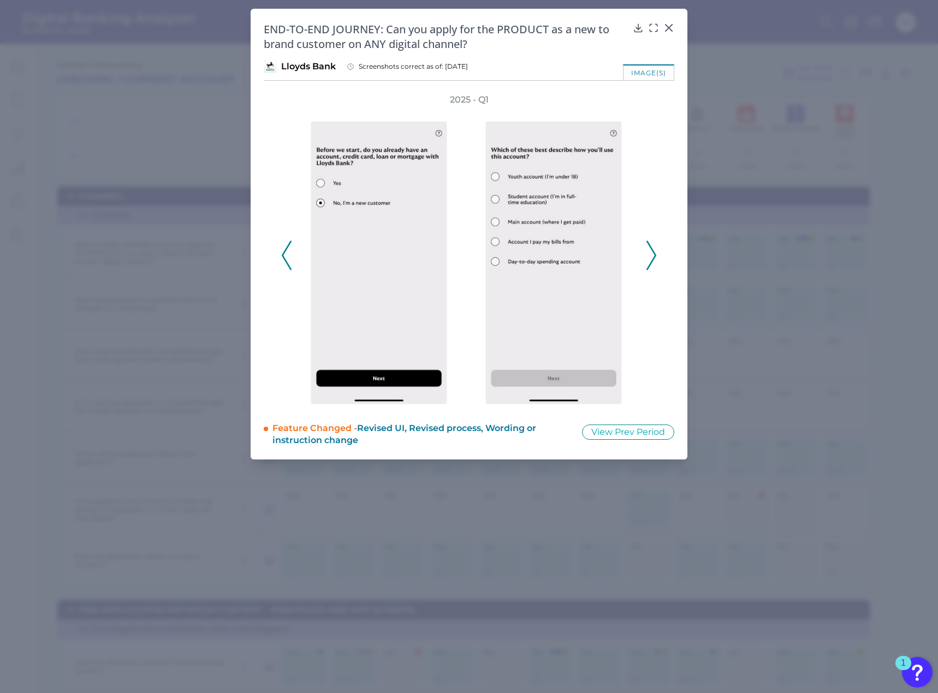
click at [646, 257] on icon at bounding box center [651, 255] width 10 height 29
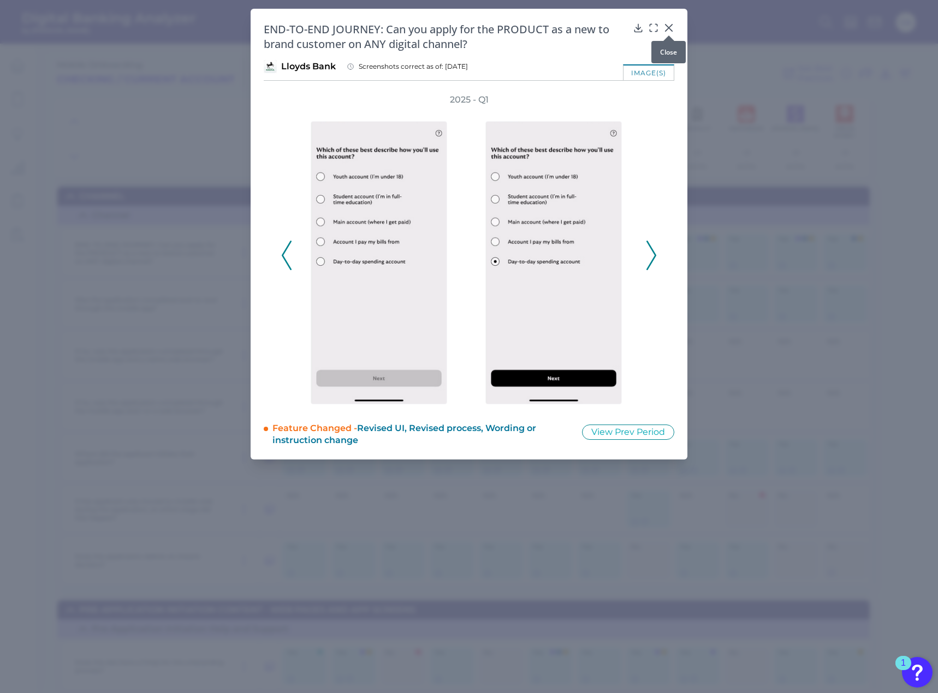
click at [671, 27] on icon at bounding box center [668, 27] width 11 height 11
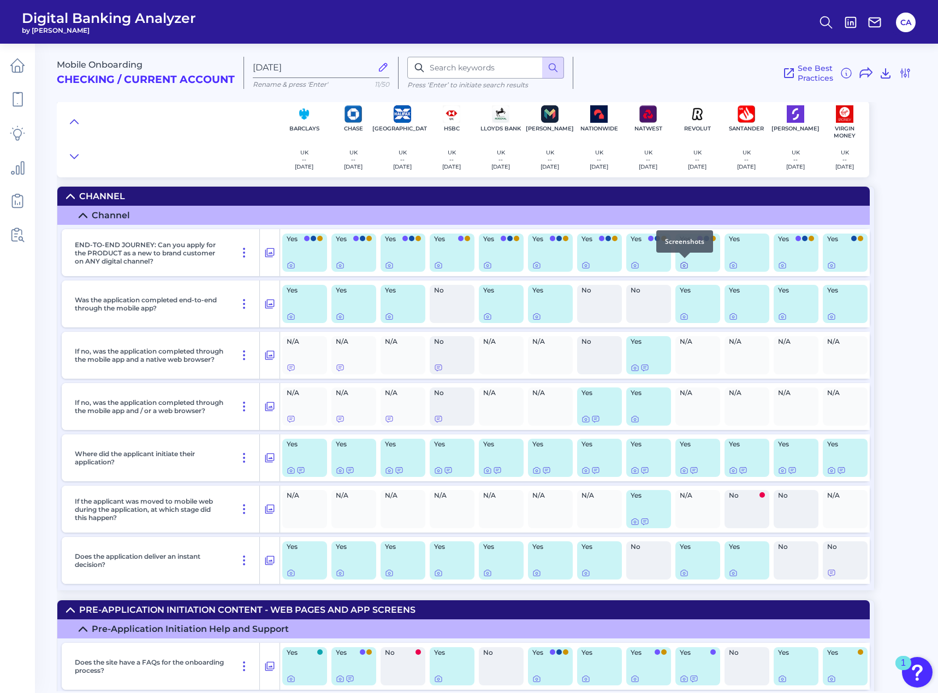
click at [683, 265] on icon at bounding box center [684, 265] width 9 height 9
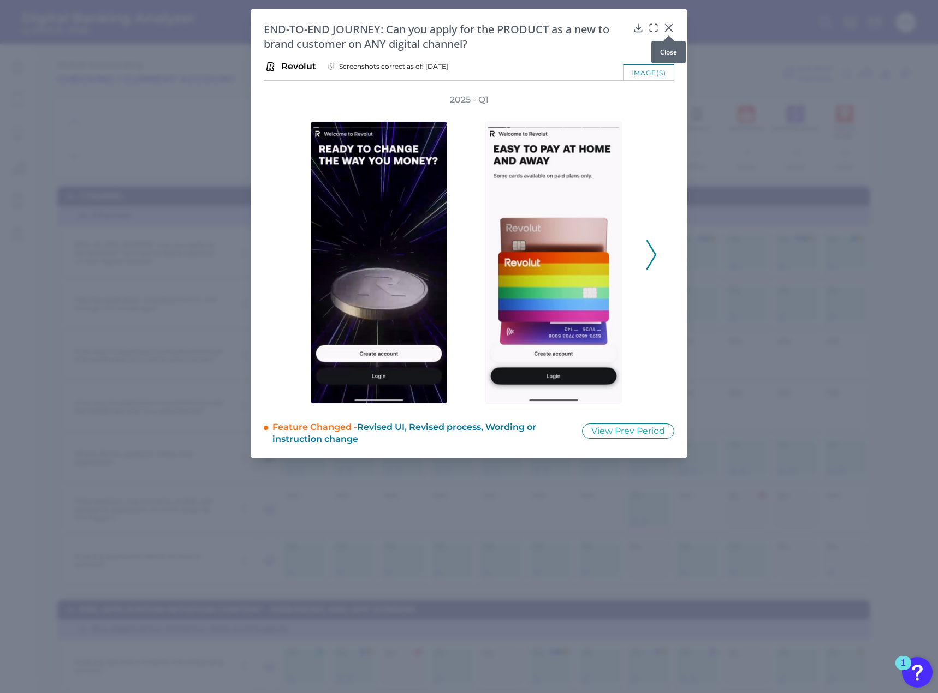
click at [668, 29] on icon at bounding box center [669, 28] width 7 height 7
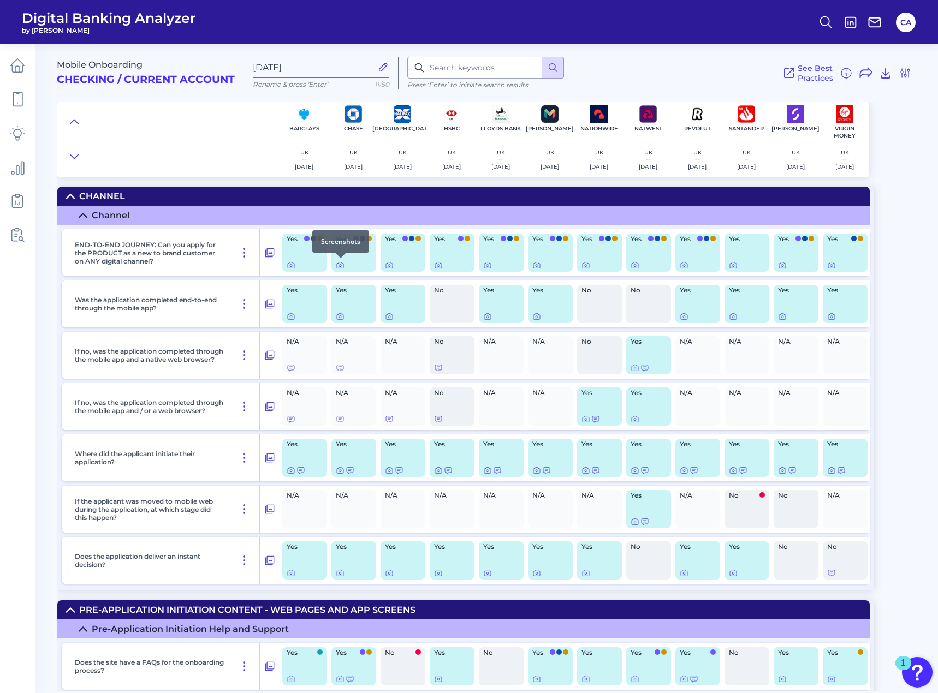
click at [337, 265] on icon at bounding box center [340, 265] width 9 height 9
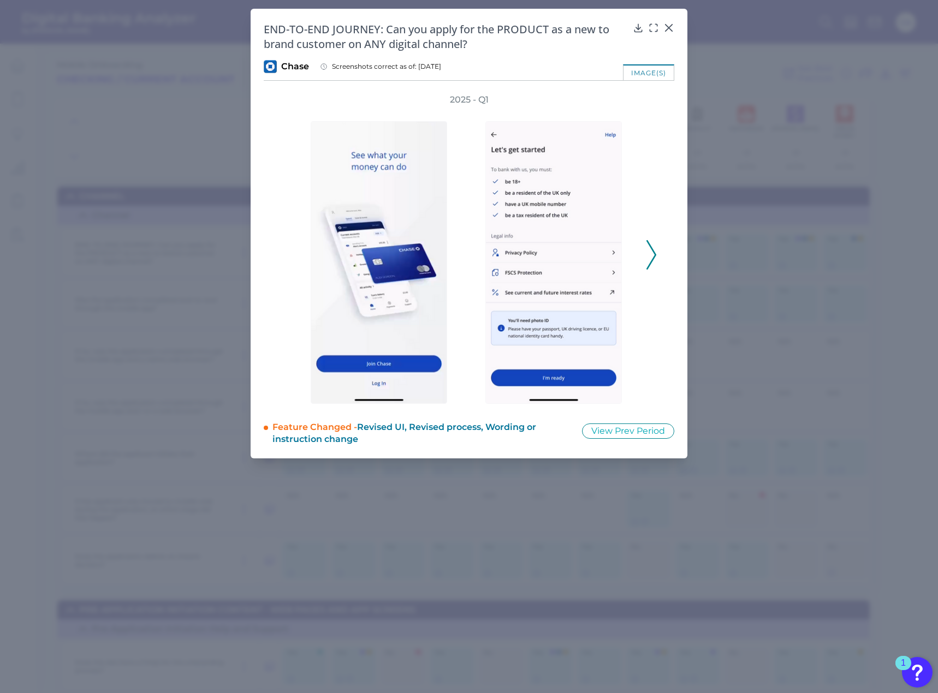
click at [676, 24] on div "END-TO-END JOURNEY: Can you apply for the PRODUCT as a new to brand customer on…" at bounding box center [469, 234] width 437 height 450
click at [673, 26] on icon at bounding box center [668, 27] width 11 height 11
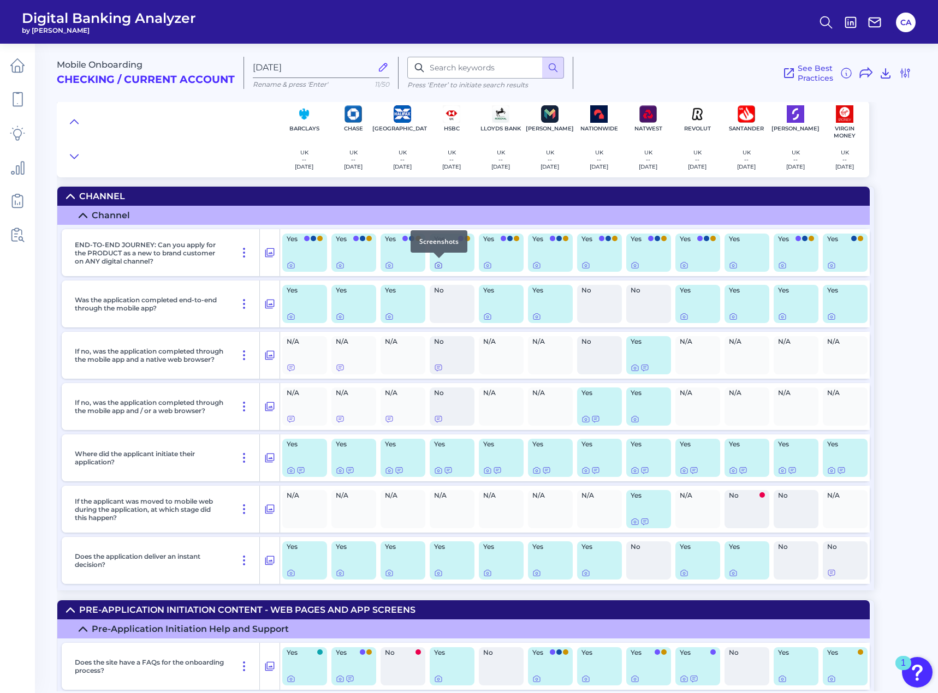
click at [438, 263] on div at bounding box center [438, 258] width 11 height 11
click at [438, 269] on icon at bounding box center [438, 265] width 9 height 9
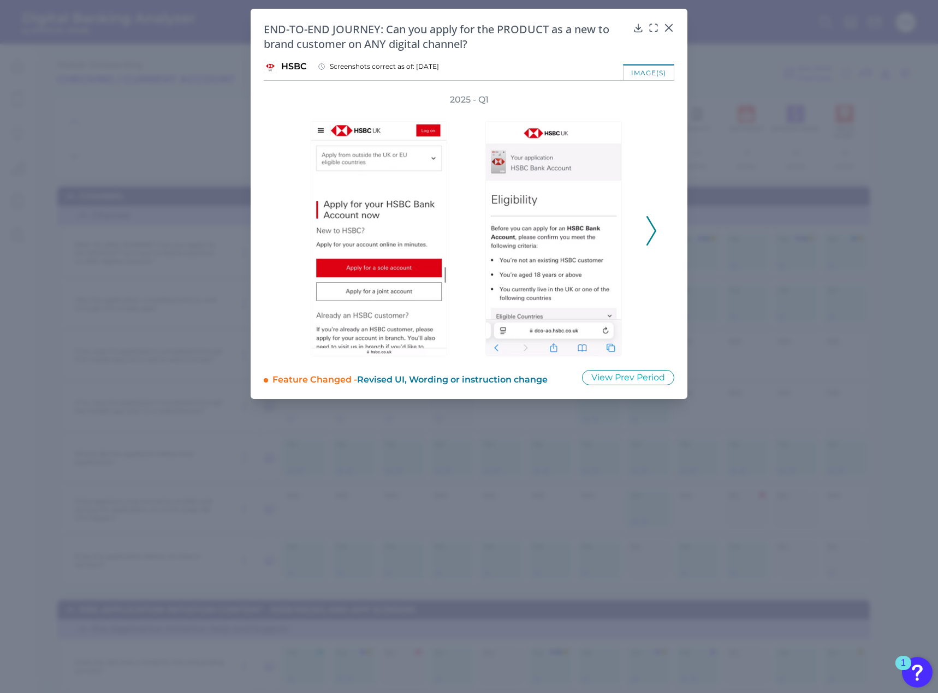
click at [650, 218] on icon at bounding box center [651, 230] width 10 height 29
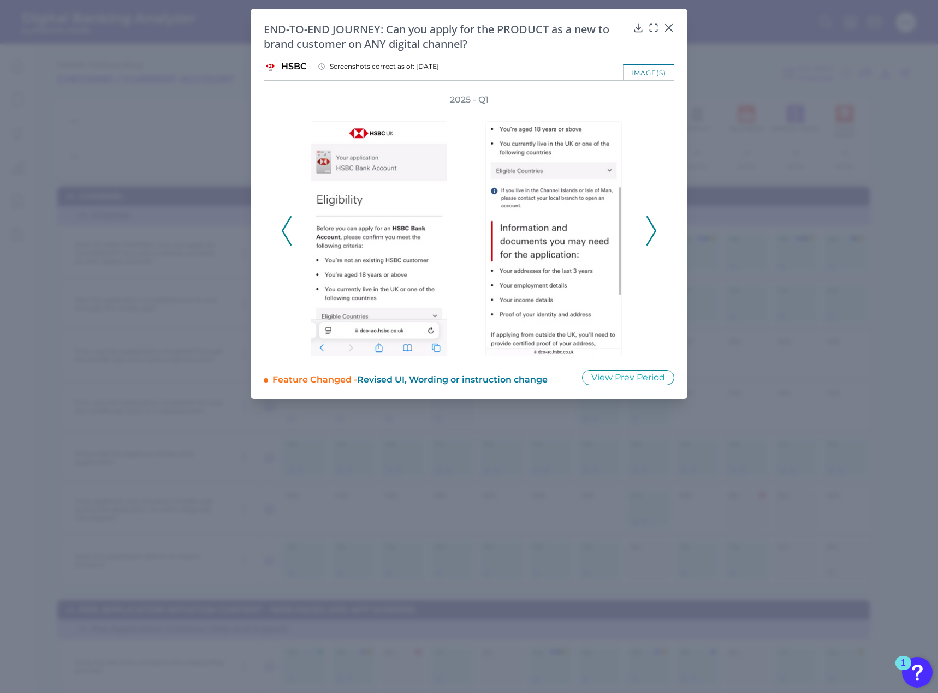
click at [649, 219] on polyline at bounding box center [651, 231] width 8 height 28
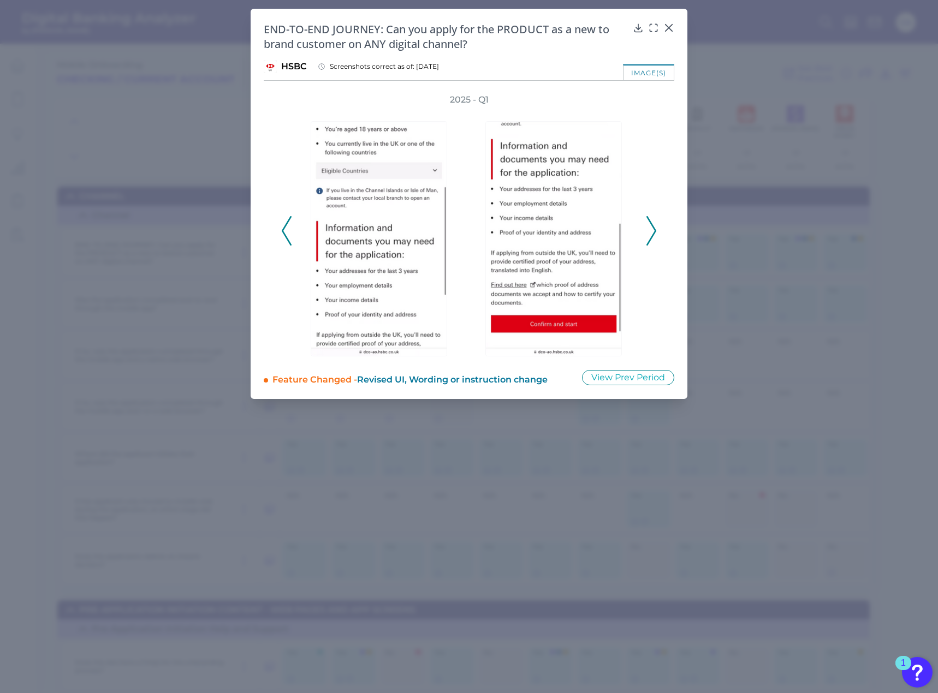
click at [649, 219] on polyline at bounding box center [651, 231] width 8 height 28
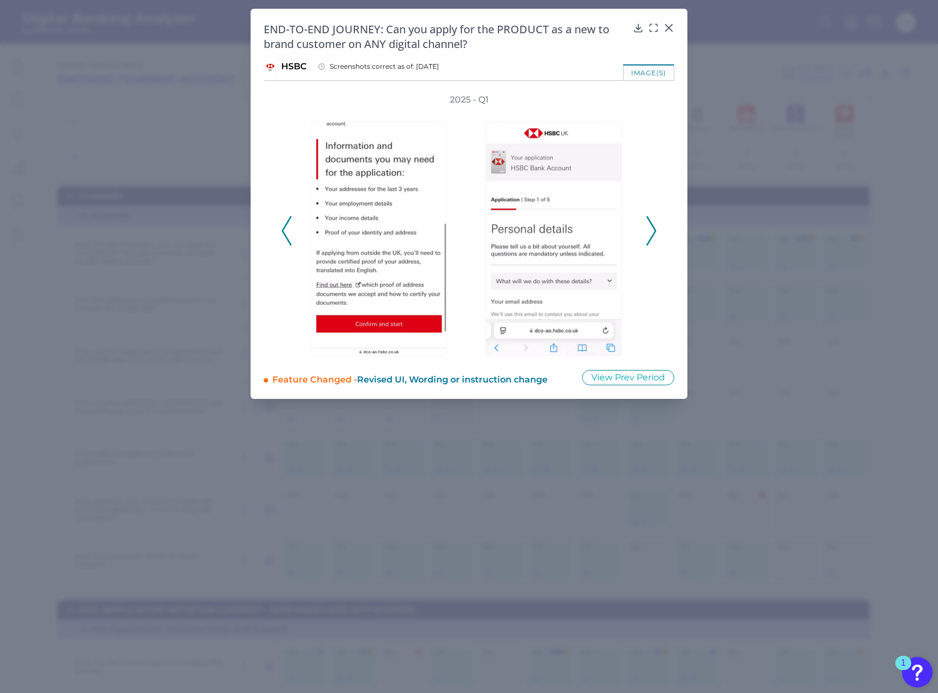
click at [649, 219] on polyline at bounding box center [651, 231] width 8 height 28
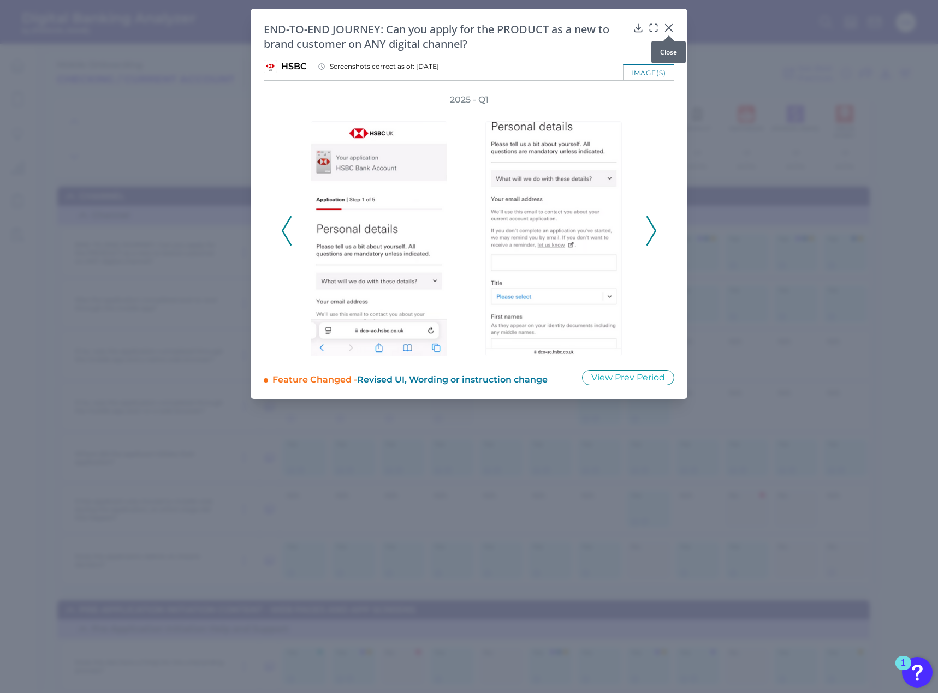
click at [668, 31] on div at bounding box center [668, 35] width 11 height 11
click at [667, 32] on div at bounding box center [668, 35] width 11 height 11
click at [666, 30] on div at bounding box center [668, 35] width 11 height 11
click at [668, 28] on icon at bounding box center [669, 28] width 7 height 7
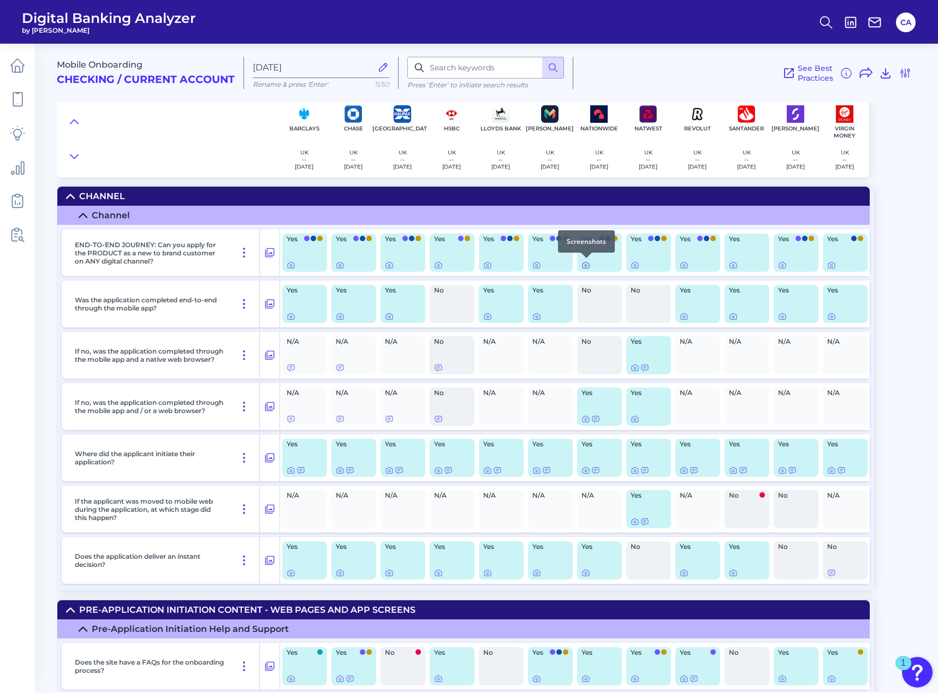
click at [587, 267] on icon at bounding box center [585, 265] width 9 height 9
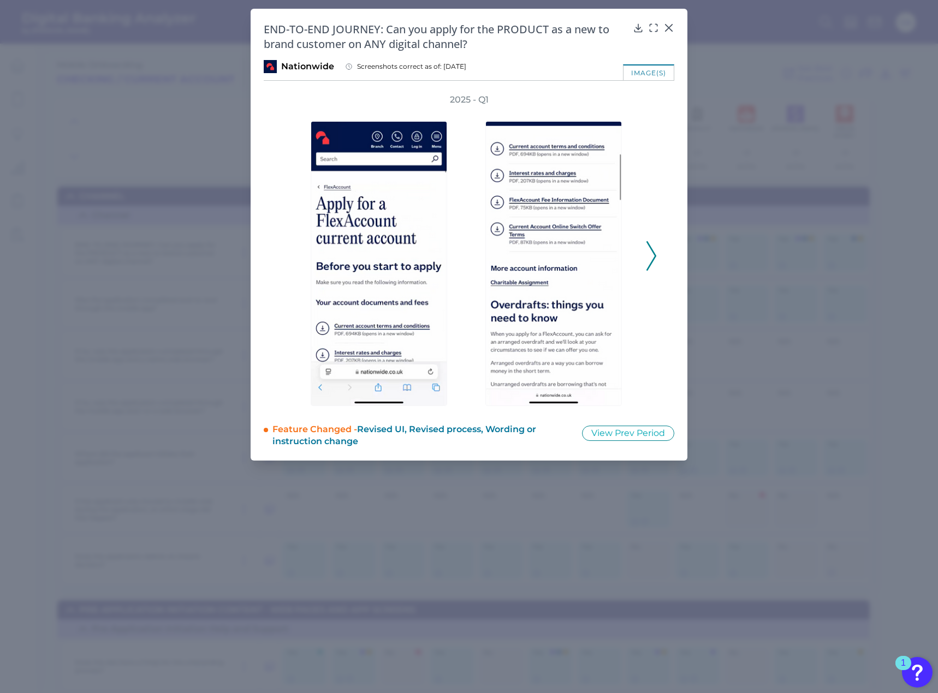
click at [655, 256] on icon at bounding box center [651, 255] width 10 height 29
click at [655, 256] on polyline at bounding box center [651, 256] width 8 height 28
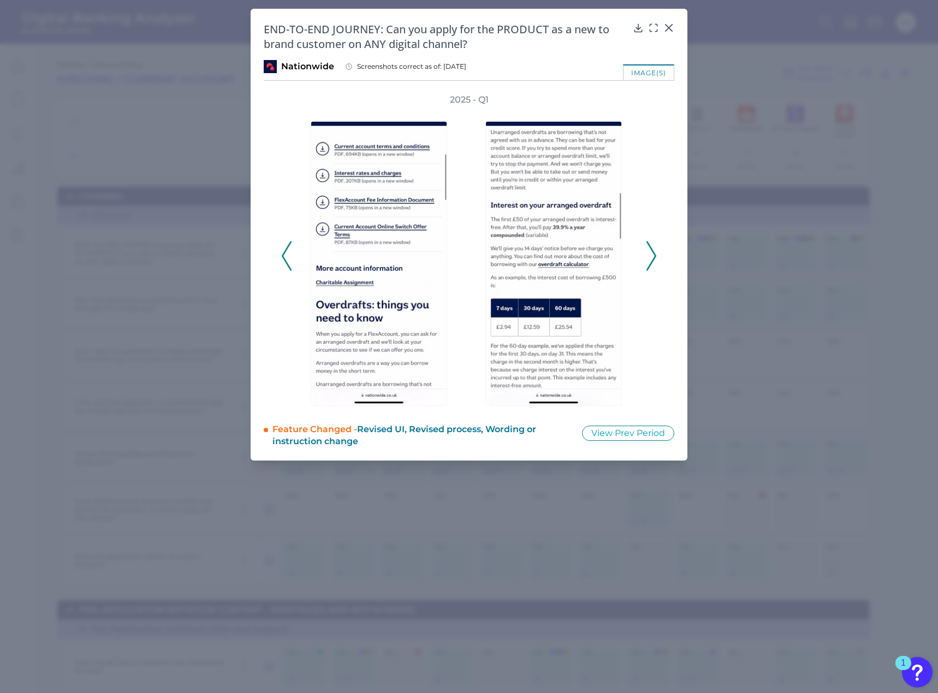
click at [655, 256] on polyline at bounding box center [651, 256] width 8 height 28
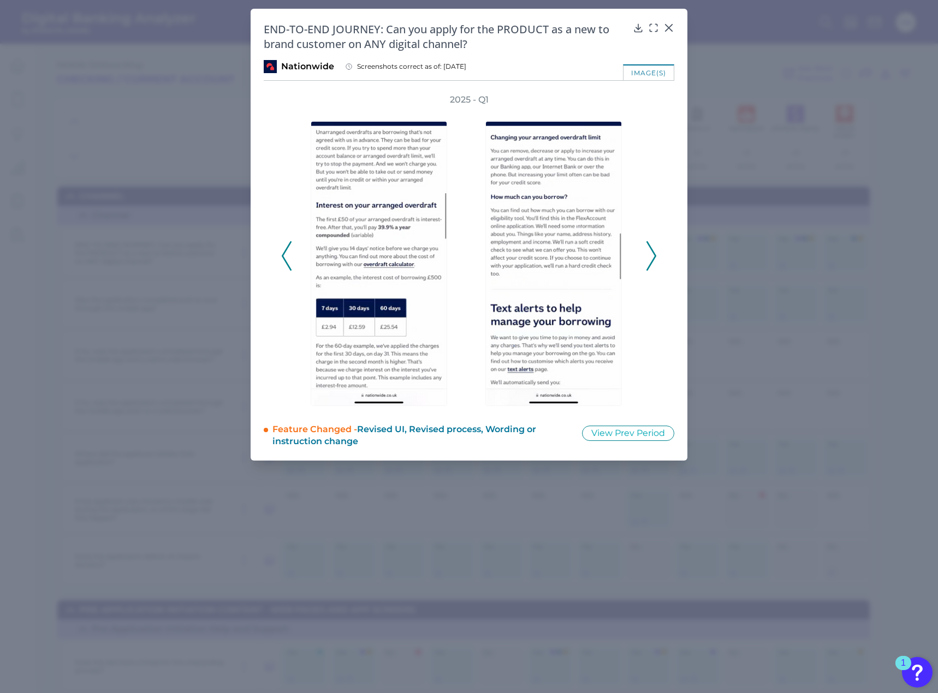
click at [655, 256] on polyline at bounding box center [651, 256] width 8 height 28
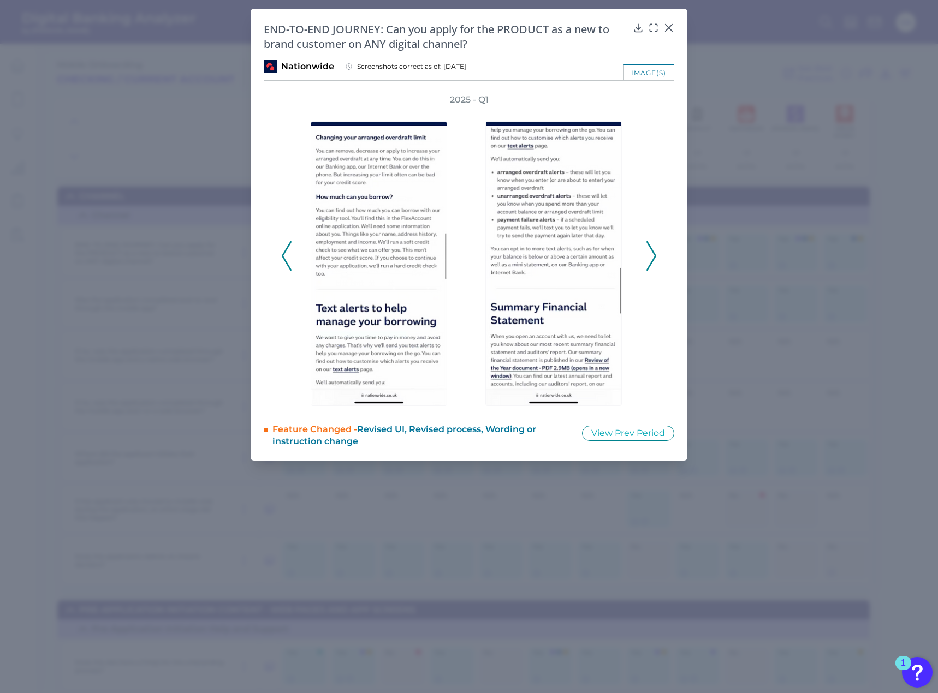
click at [655, 256] on polyline at bounding box center [651, 256] width 8 height 28
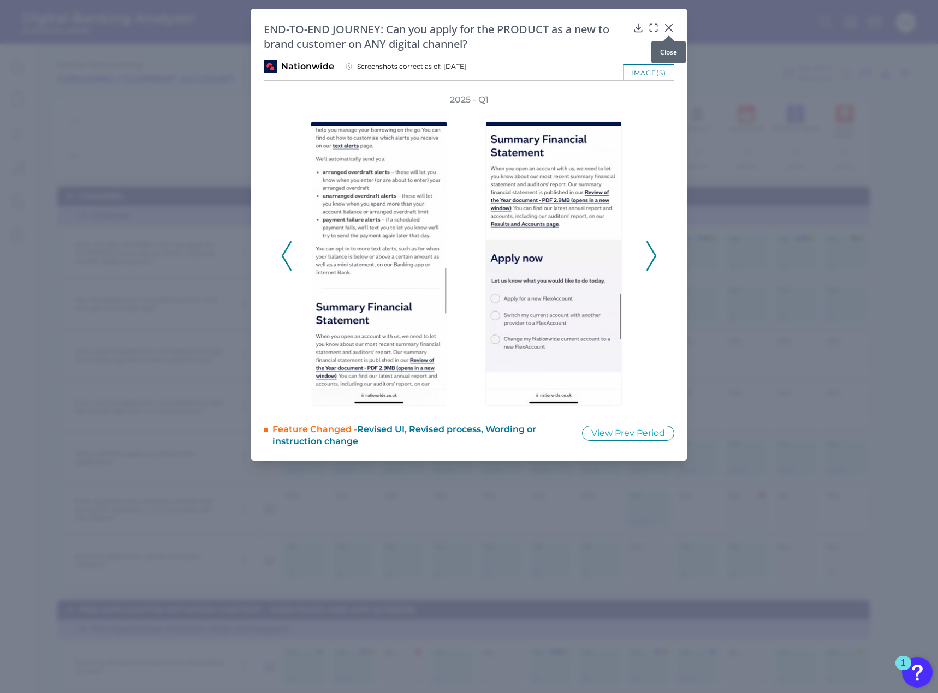
click at [670, 31] on div at bounding box center [668, 35] width 11 height 11
click at [673, 26] on icon at bounding box center [668, 27] width 11 height 11
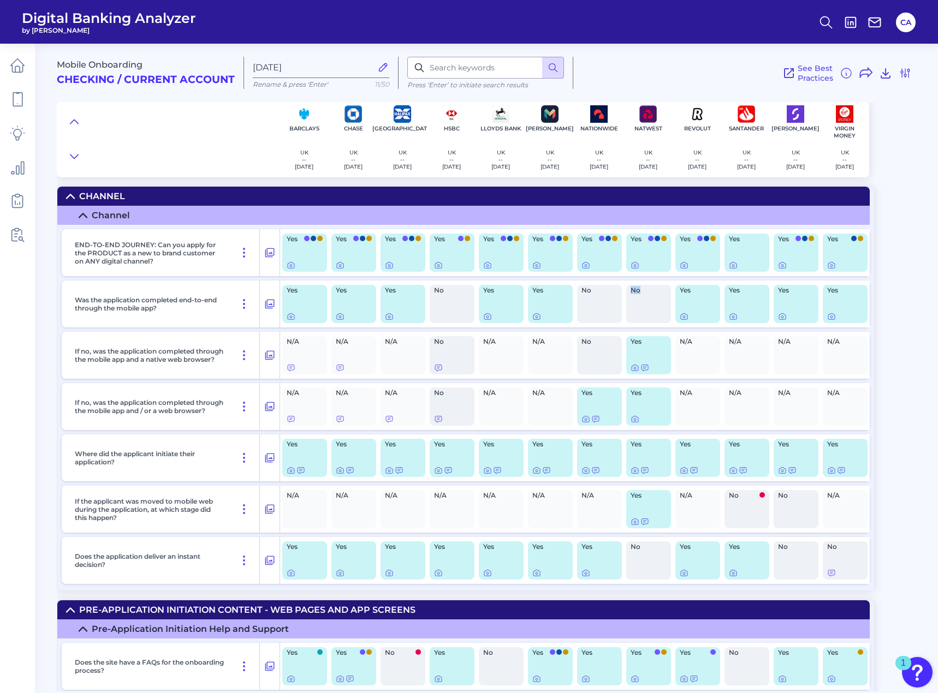
drag, startPoint x: 608, startPoint y: 294, endPoint x: 642, endPoint y: 294, distance: 34.4
click at [642, 294] on div "Was the application completed end-to-end through the mobile app? Yes Yes Yes No…" at bounding box center [466, 304] width 808 height 47
click at [637, 264] on icon at bounding box center [635, 265] width 9 height 9
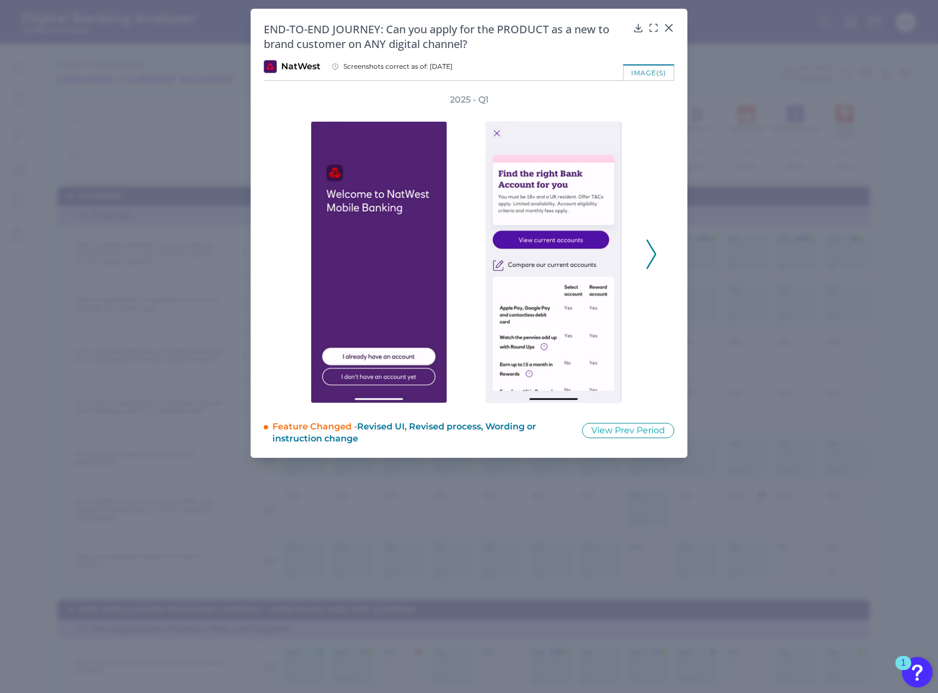
click at [651, 256] on icon at bounding box center [651, 254] width 10 height 29
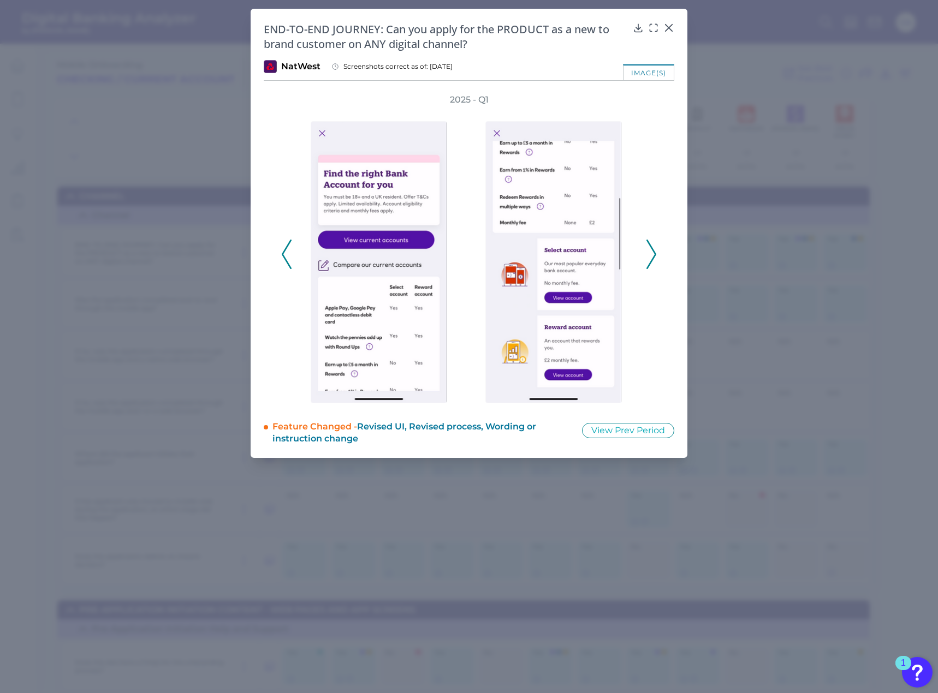
click at [651, 256] on icon at bounding box center [651, 254] width 10 height 29
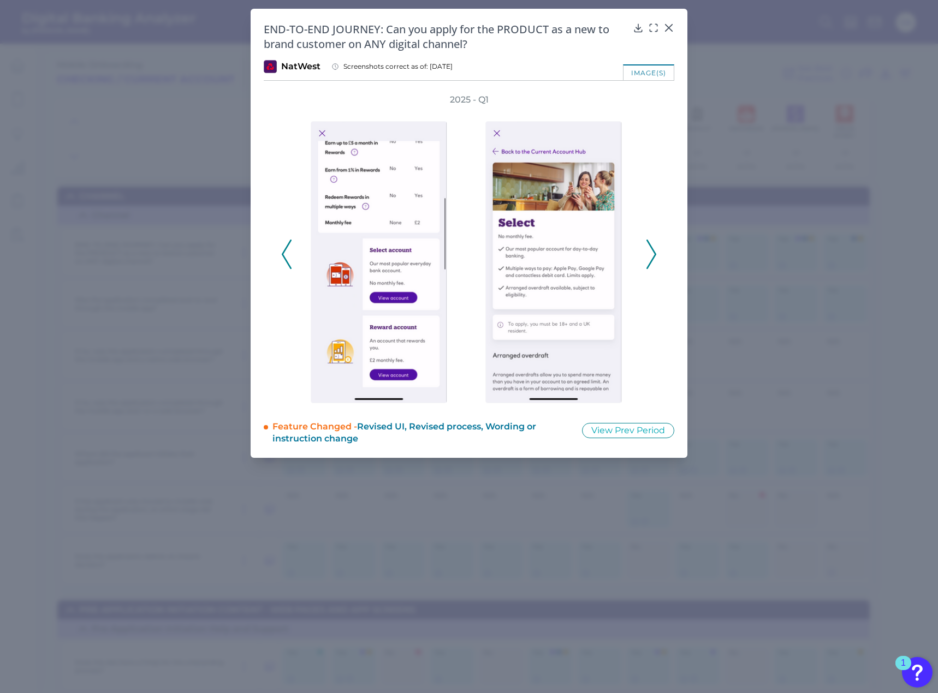
click at [651, 256] on icon at bounding box center [651, 254] width 10 height 29
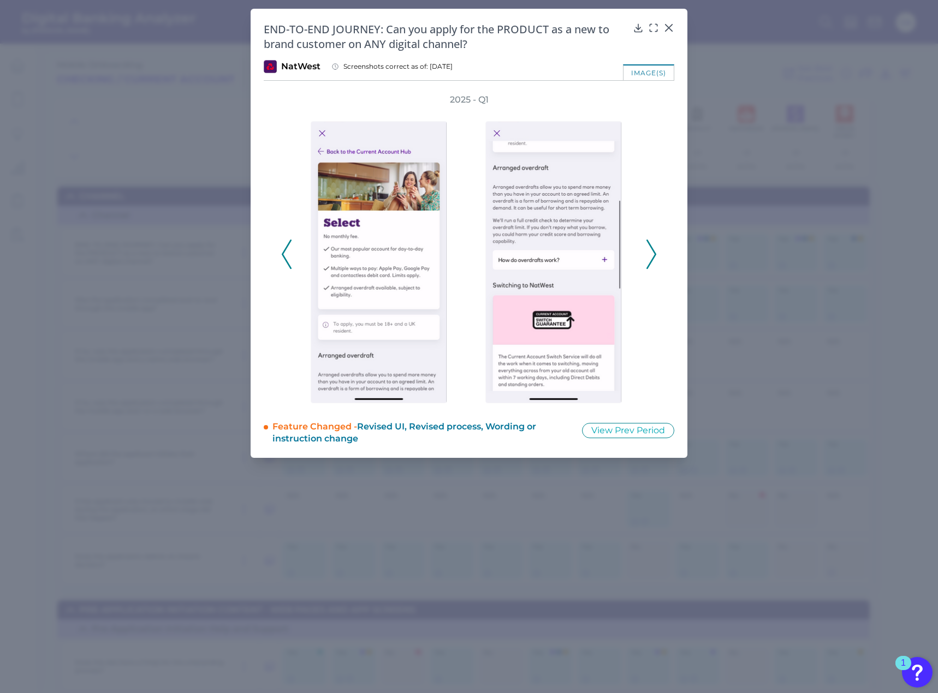
click at [651, 256] on icon at bounding box center [651, 254] width 10 height 29
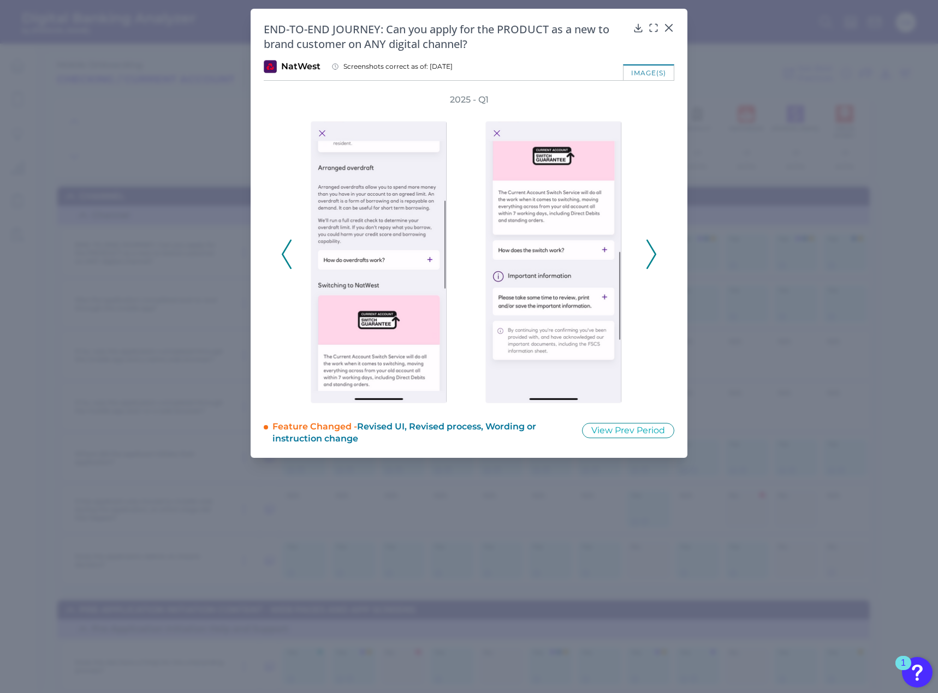
click at [651, 256] on icon at bounding box center [651, 254] width 10 height 29
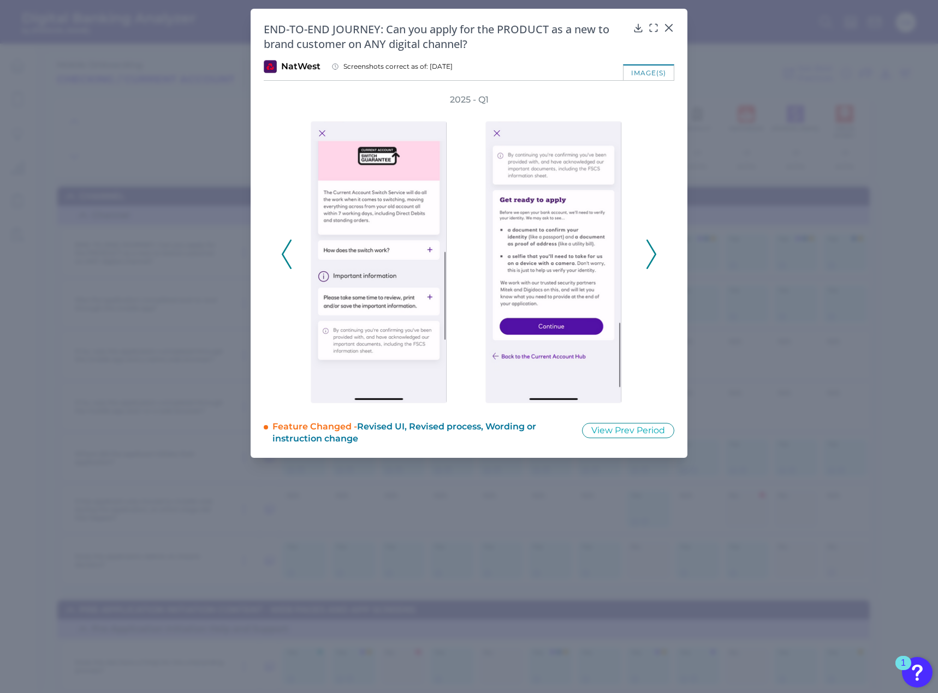
click at [651, 256] on icon at bounding box center [651, 254] width 10 height 29
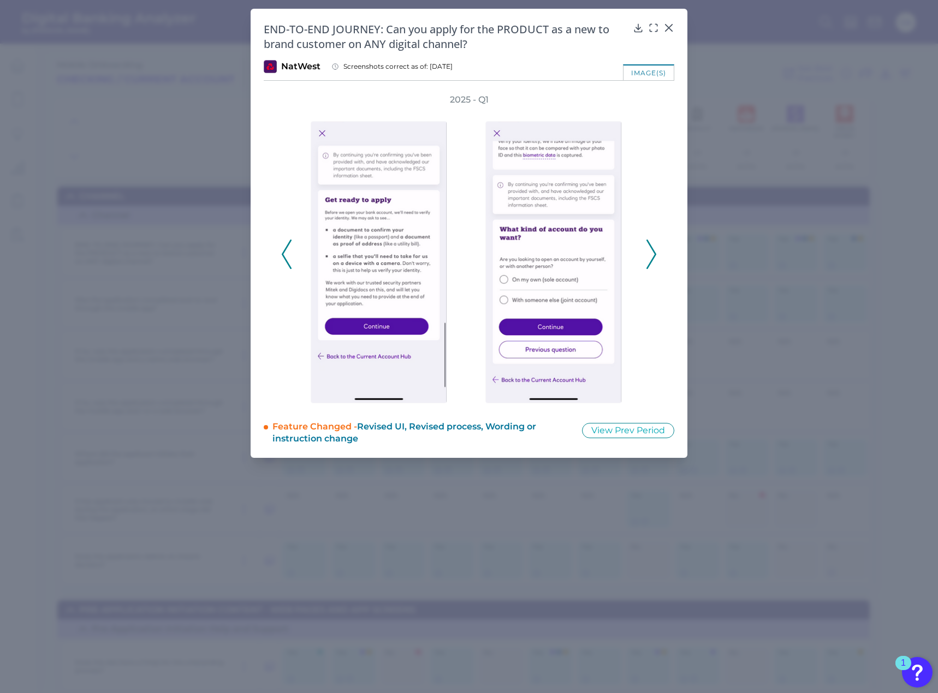
click at [651, 256] on icon at bounding box center [651, 254] width 10 height 29
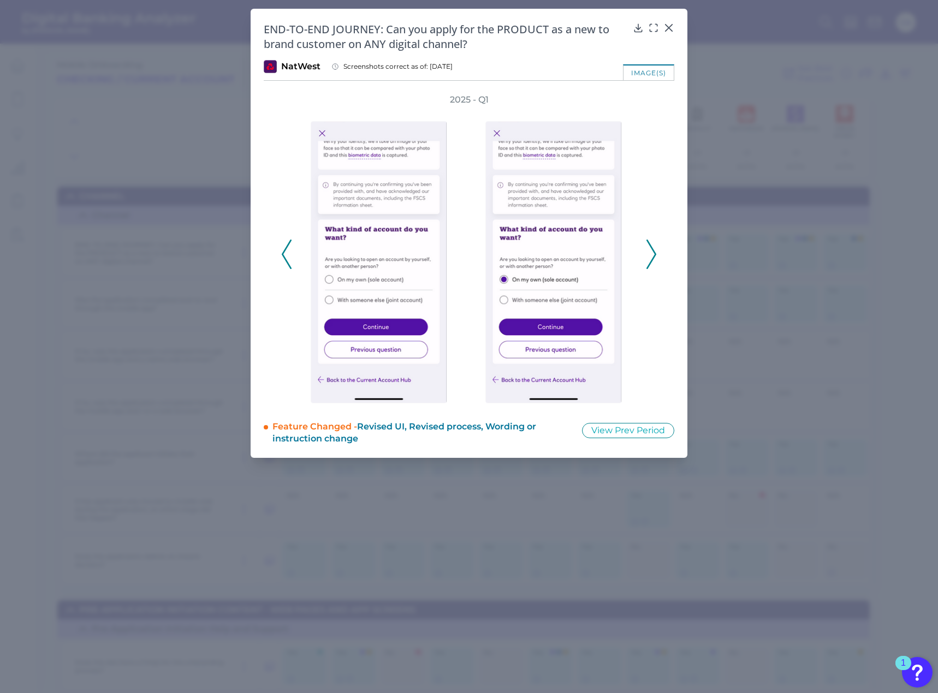
click at [651, 256] on icon at bounding box center [651, 254] width 10 height 29
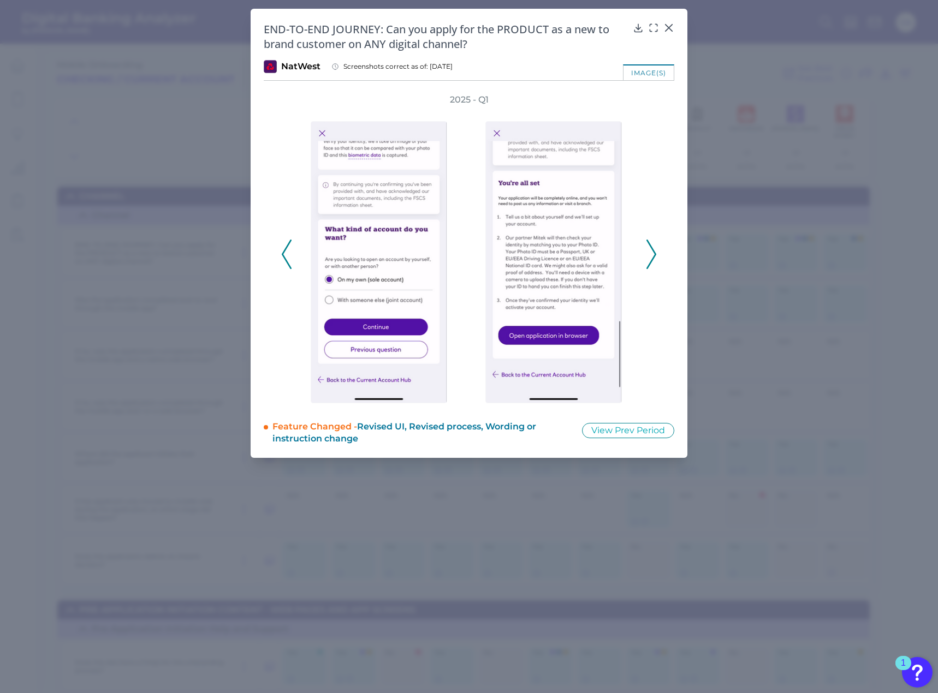
click at [651, 256] on icon at bounding box center [651, 254] width 10 height 29
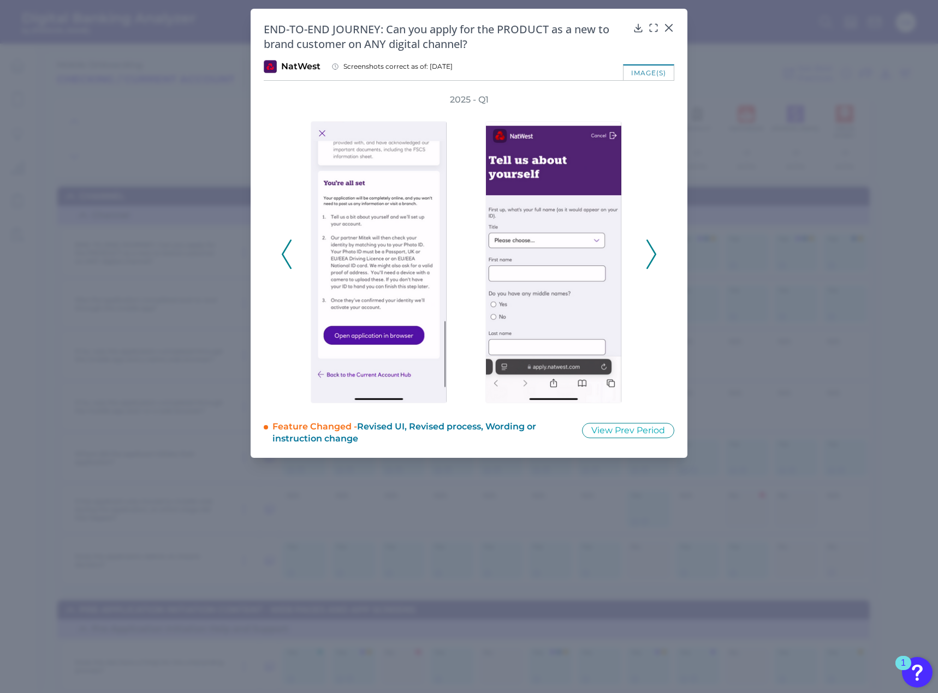
click at [651, 256] on icon at bounding box center [651, 254] width 10 height 29
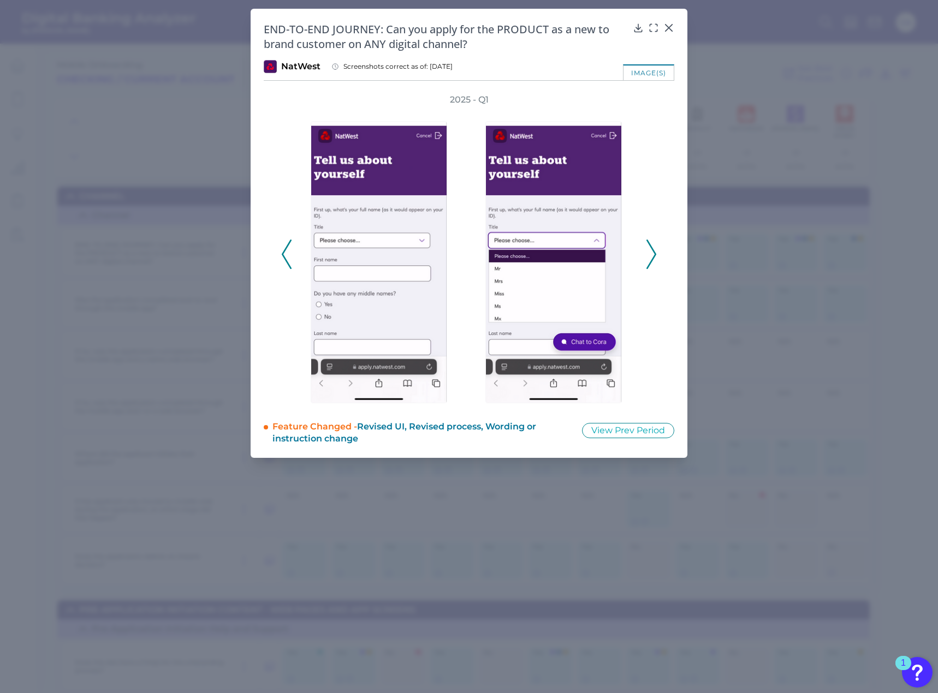
click at [651, 256] on icon at bounding box center [651, 254] width 10 height 29
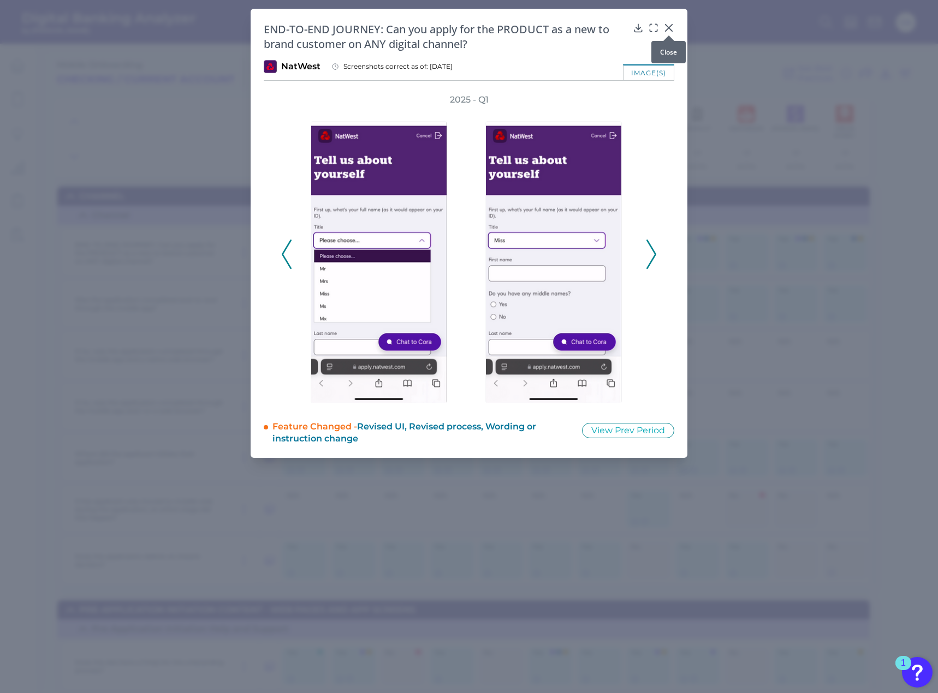
click at [668, 31] on div at bounding box center [668, 35] width 11 height 11
click at [665, 24] on icon at bounding box center [668, 27] width 11 height 11
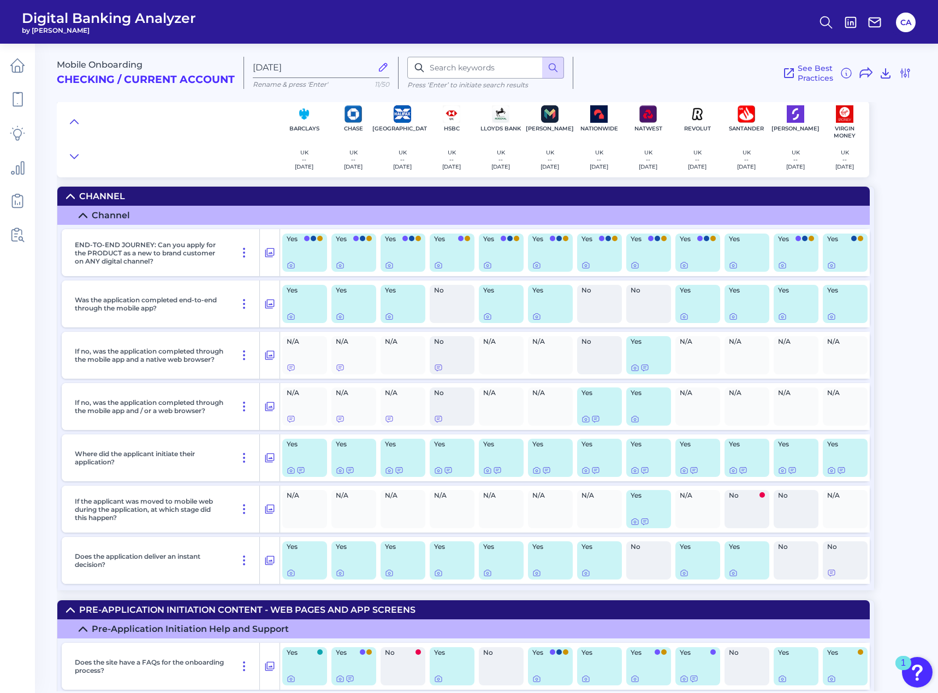
click at [589, 307] on div "No" at bounding box center [599, 304] width 45 height 38
